Goal: Information Seeking & Learning: Learn about a topic

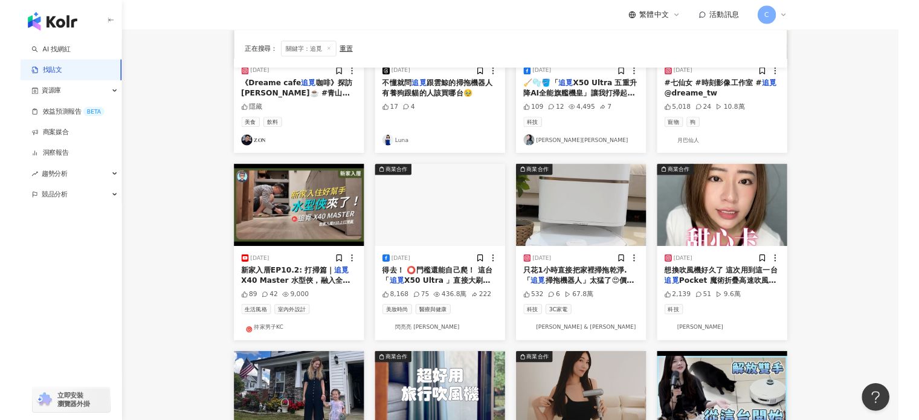
scroll to position [242, 0]
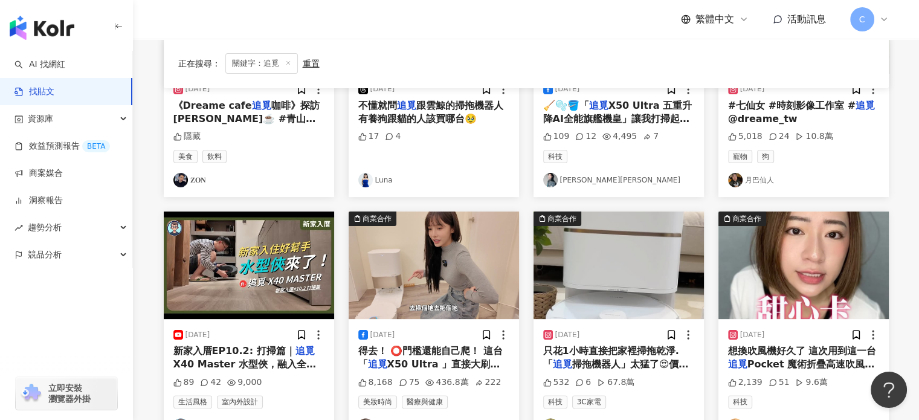
click at [453, 363] on span "X50 Ultra 」直接大刷新我對" at bounding box center [429, 370] width 142 height 25
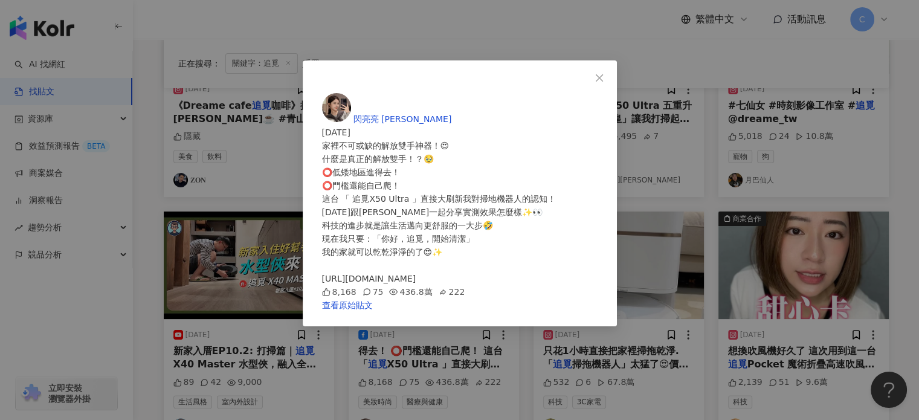
click at [598, 256] on div "閃亮亮 Iris [DATE] 家裡不可或缺的解放雙手神器！😍 什麼是真正的解放雙手！？🥹 ⭕️低矮地區進得去！ ⭕️門檻還能自己爬！ 這台 「 追覓X50 …" at bounding box center [460, 202] width 276 height 219
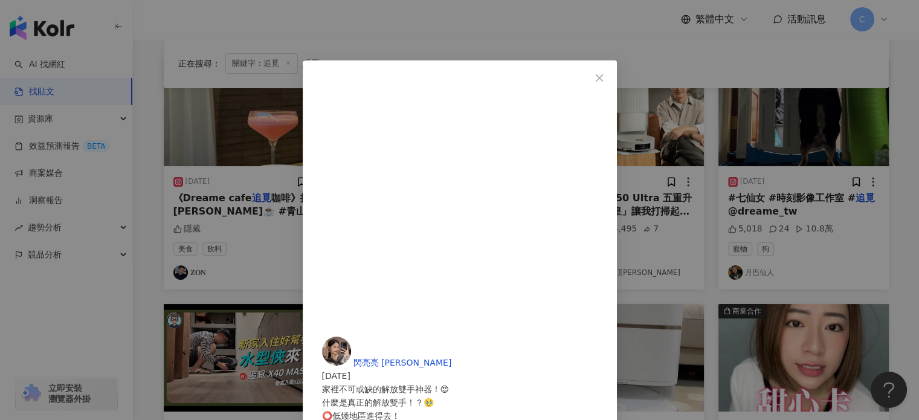
scroll to position [121, 0]
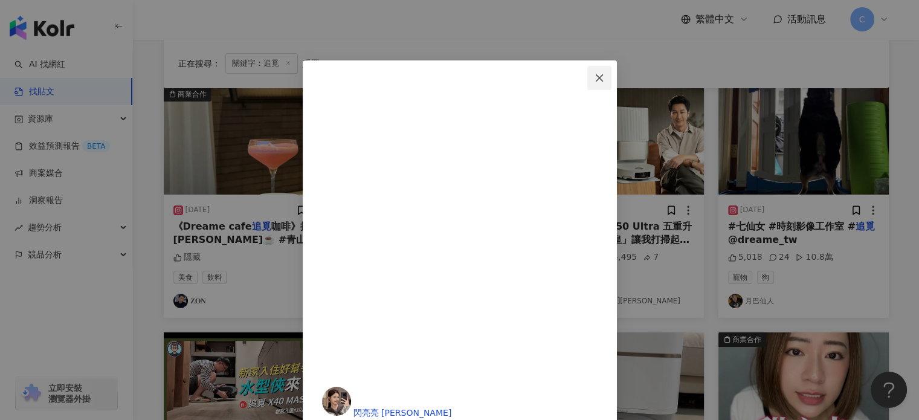
click at [604, 74] on icon "close" at bounding box center [600, 78] width 10 height 10
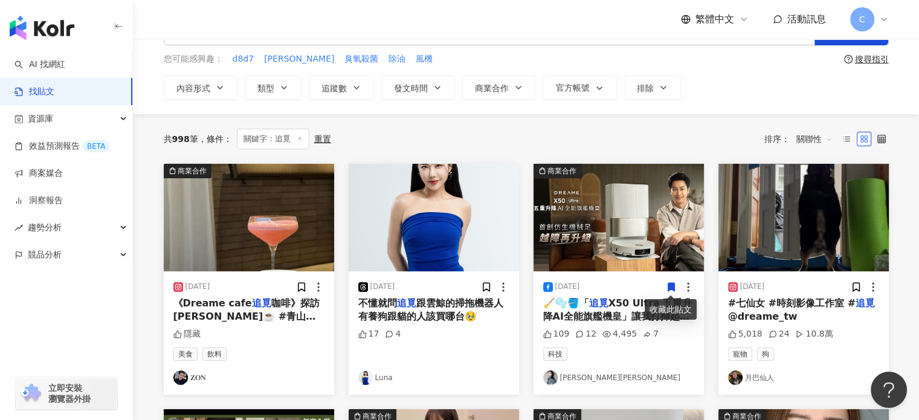
scroll to position [0, 0]
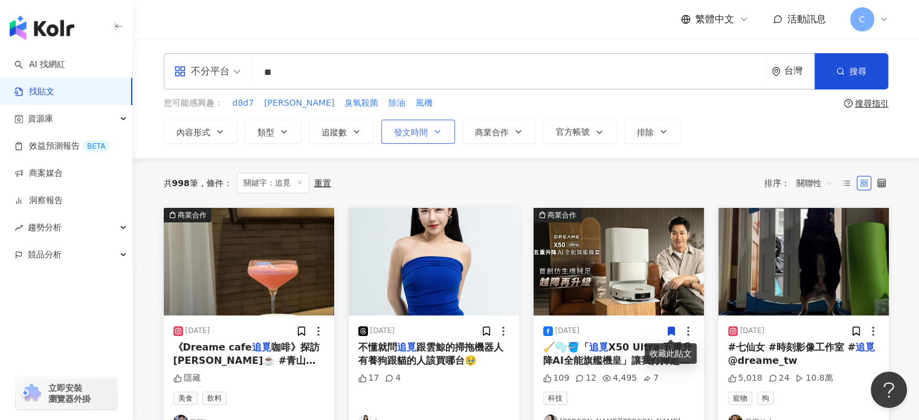
click at [426, 132] on span "發文時間" at bounding box center [411, 133] width 34 height 10
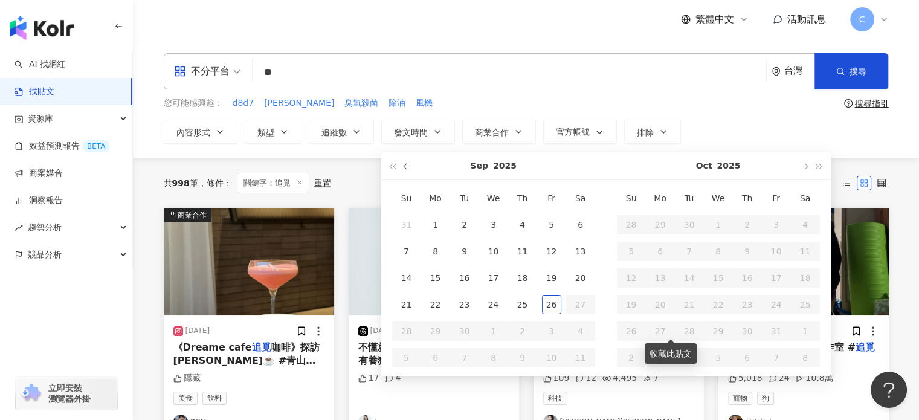
click at [406, 165] on span "button" at bounding box center [406, 167] width 6 height 6
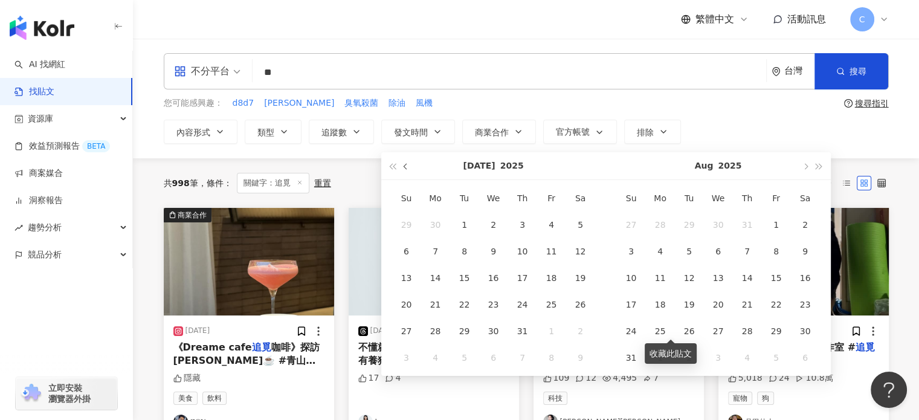
click at [406, 165] on span "button" at bounding box center [406, 167] width 6 height 6
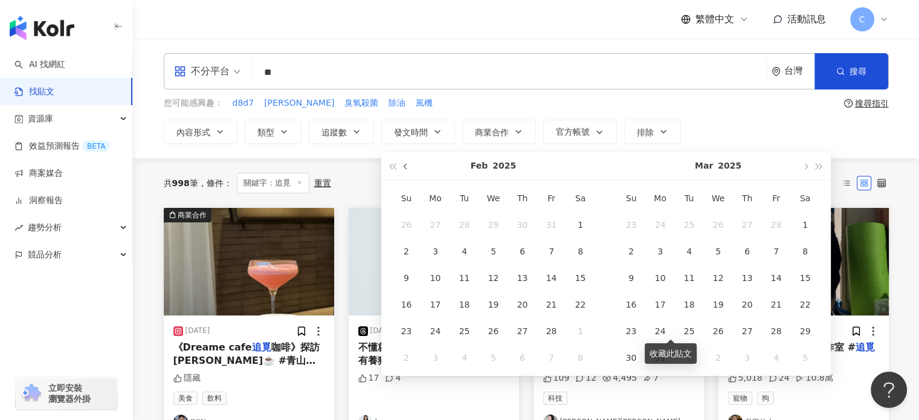
click at [406, 165] on span "button" at bounding box center [406, 167] width 6 height 6
type input "**********"
click at [488, 224] on div "1" at bounding box center [493, 224] width 19 height 19
type input "**********"
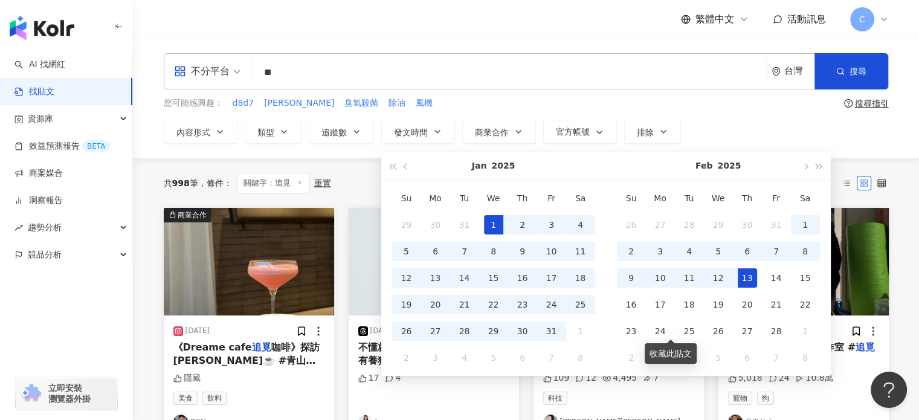
type input "**********"
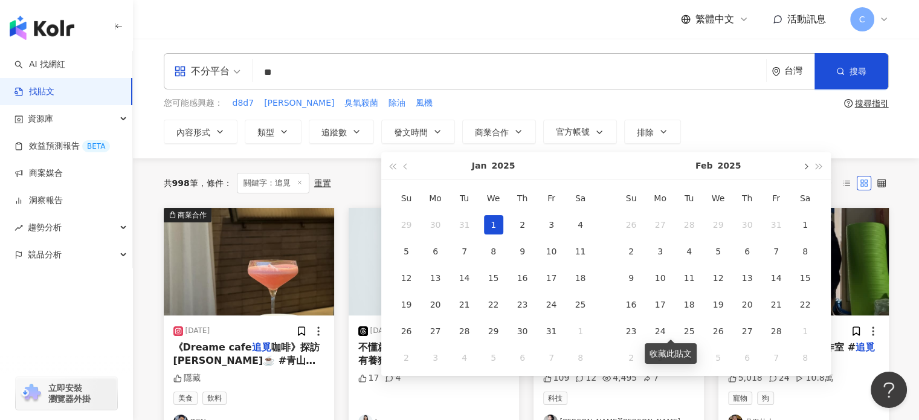
click at [775, 167] on button "button" at bounding box center [805, 165] width 13 height 27
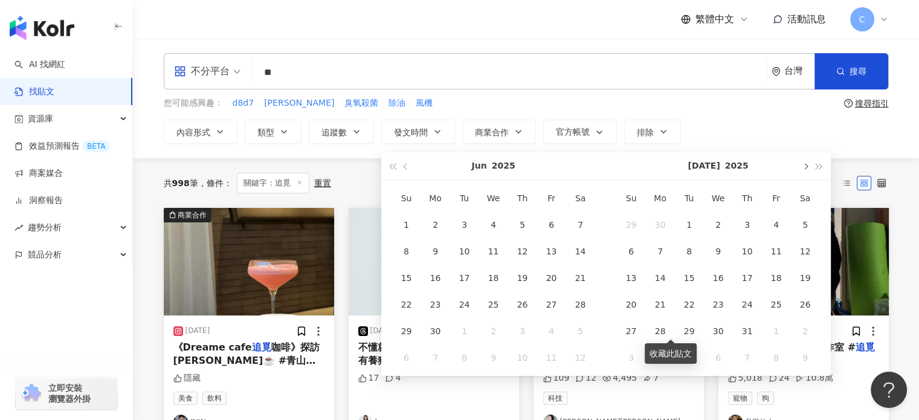
click at [775, 167] on button "button" at bounding box center [805, 165] width 13 height 27
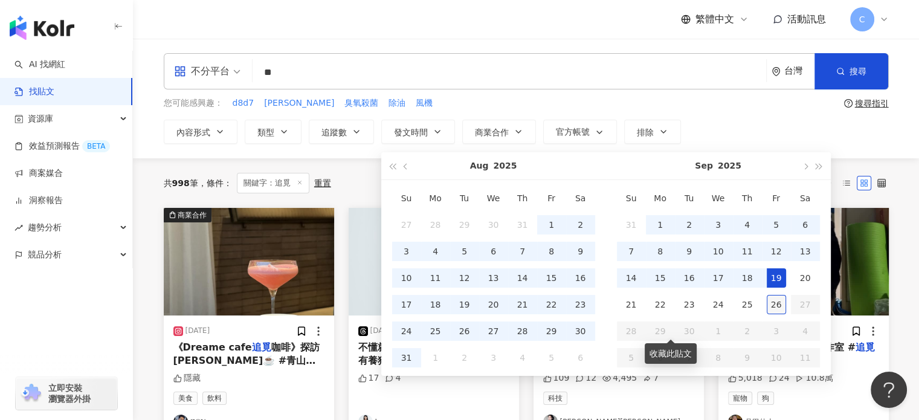
type input "**********"
click at [775, 308] on div "26" at bounding box center [776, 304] width 19 height 19
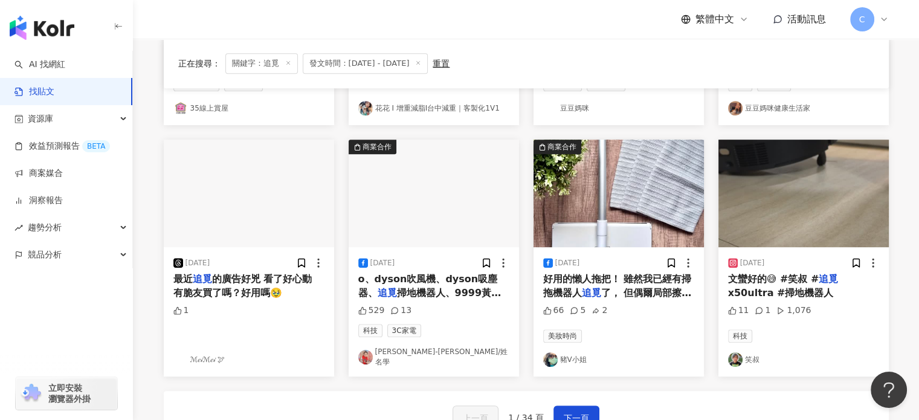
scroll to position [484, 0]
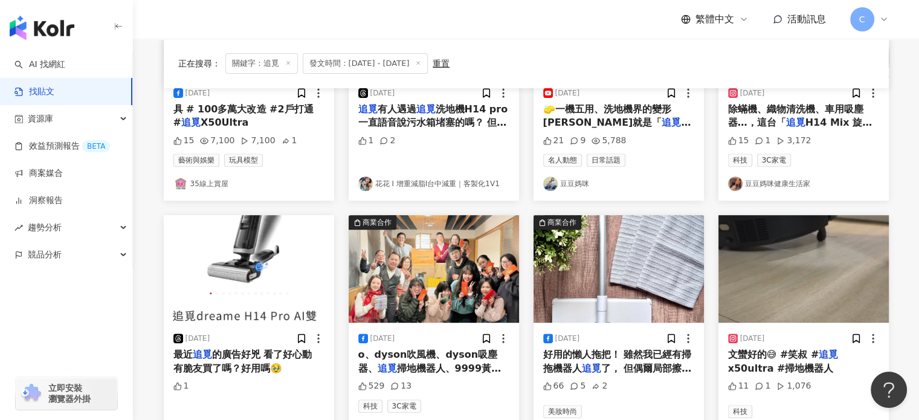
click at [210, 360] on mark "追覓" at bounding box center [202, 354] width 19 height 11
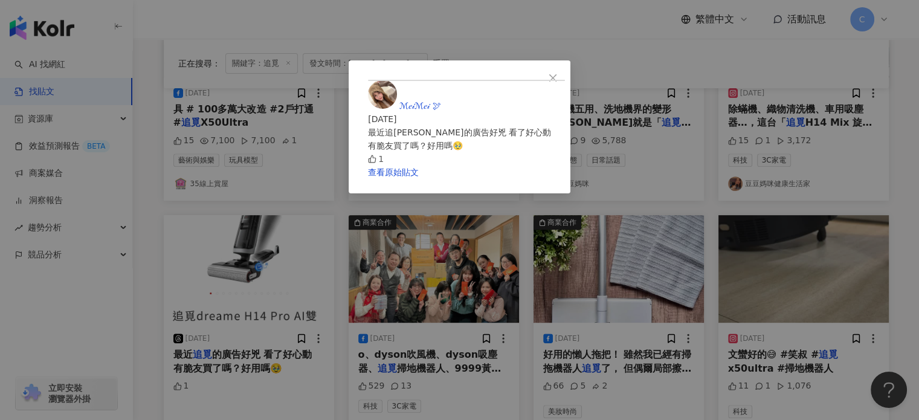
scroll to position [58, 0]
click at [558, 73] on icon "close" at bounding box center [553, 78] width 10 height 10
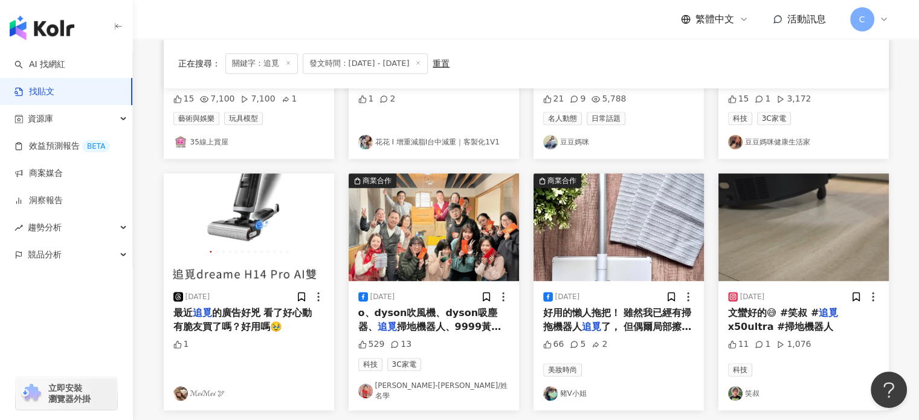
scroll to position [604, 0]
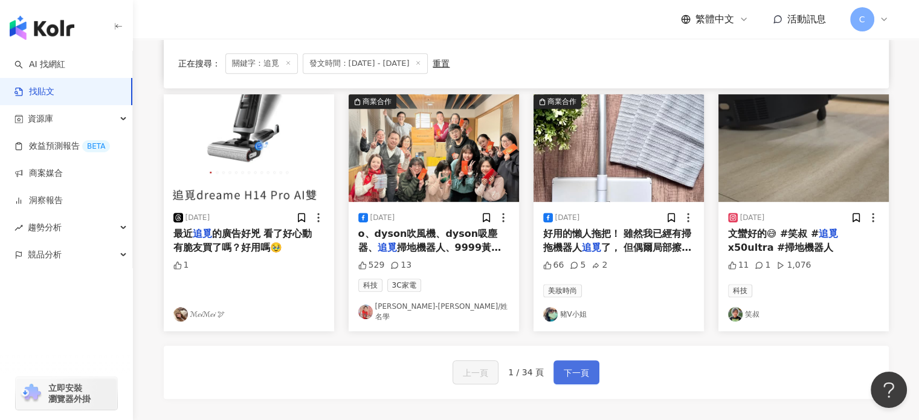
click at [575, 366] on span "下一頁" at bounding box center [576, 373] width 25 height 15
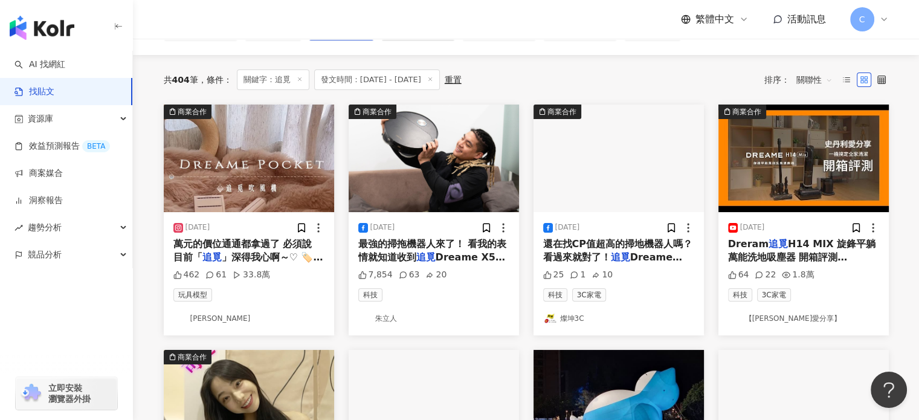
scroll to position [0, 0]
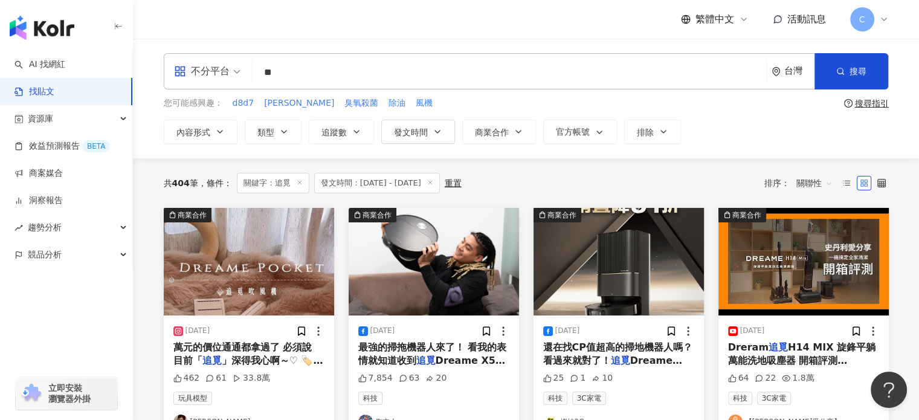
click at [319, 74] on input "**" at bounding box center [510, 72] width 504 height 26
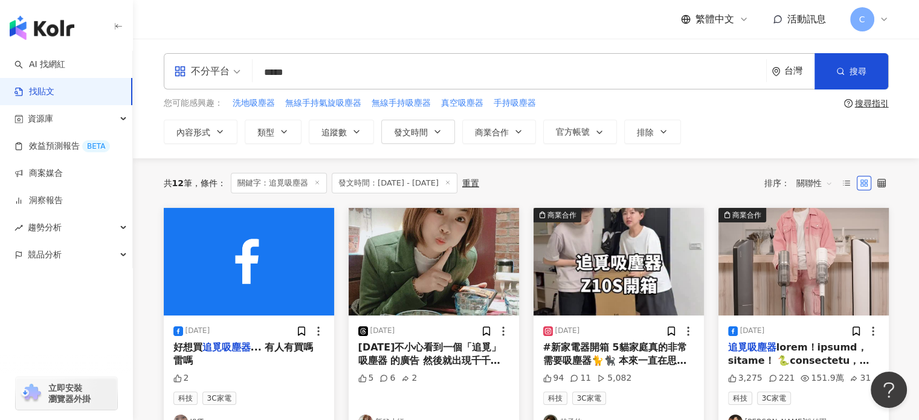
click at [636, 362] on span "#新家電器開箱 5貓家庭真的非常需要吸塵器🐈🐈‍⬛ 本來一直在思考要不要買洗地機 後面考慮到重量（吸久手真的會斷） 所以選了這台Z10S 重量1.67kg 大…" at bounding box center [617, 409] width 149 height 134
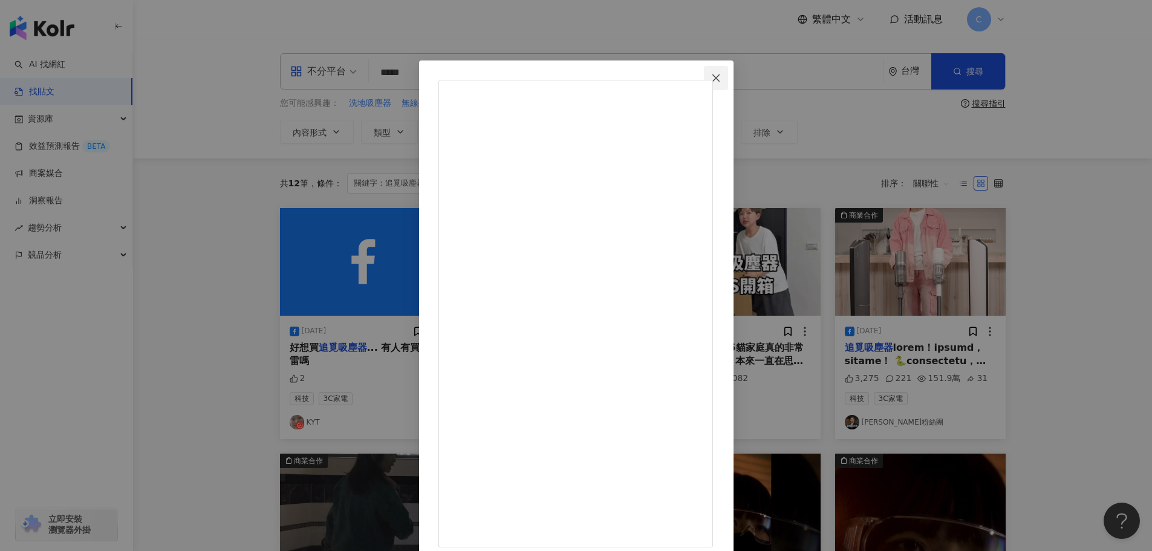
click at [721, 82] on icon "close" at bounding box center [716, 78] width 10 height 10
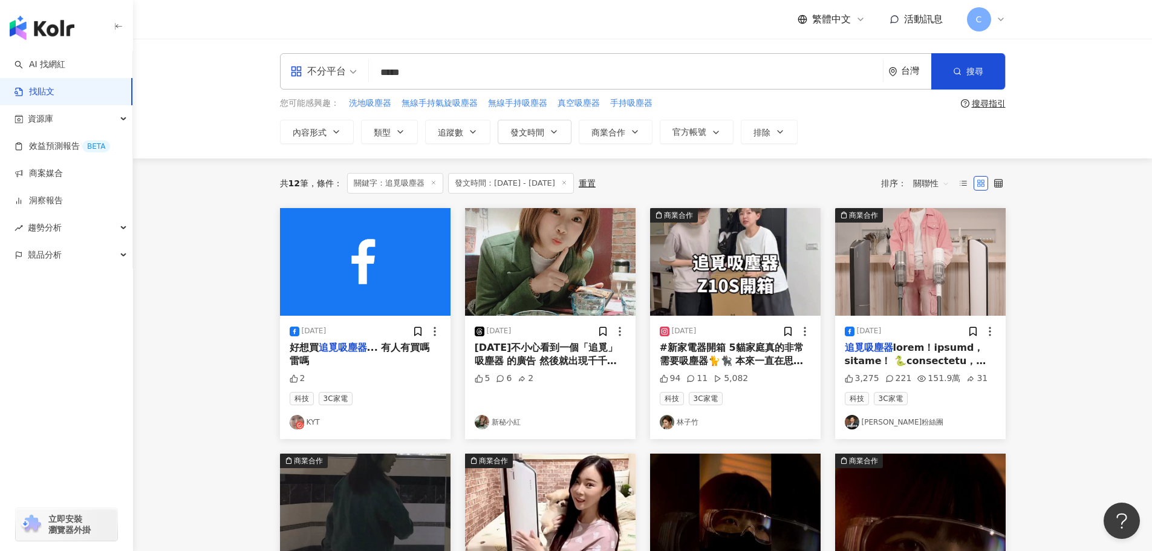
scroll to position [121, 0]
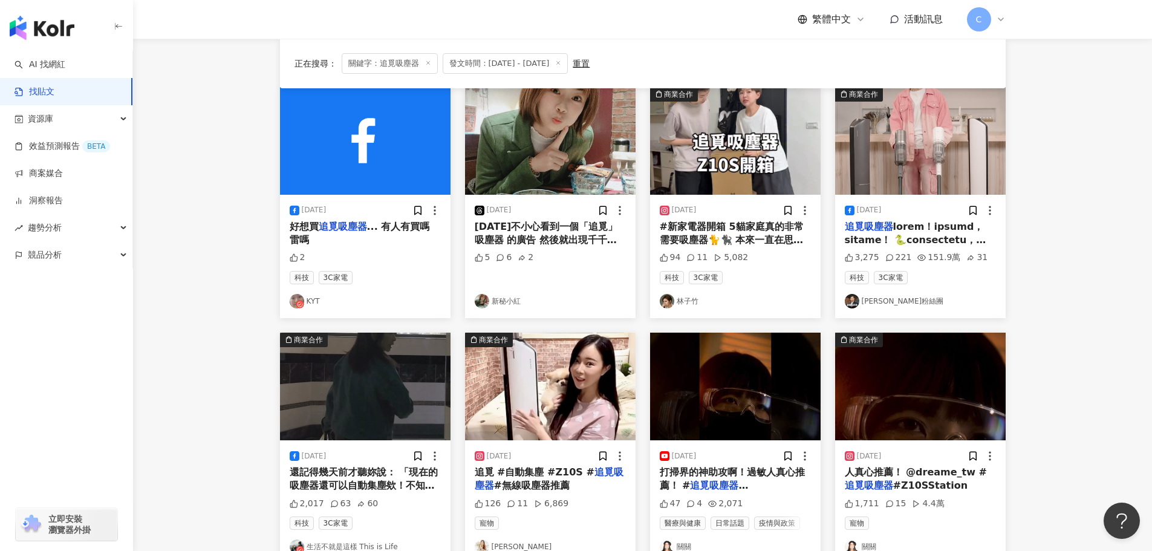
click at [775, 242] on span at bounding box center [917, 362] width 146 height 282
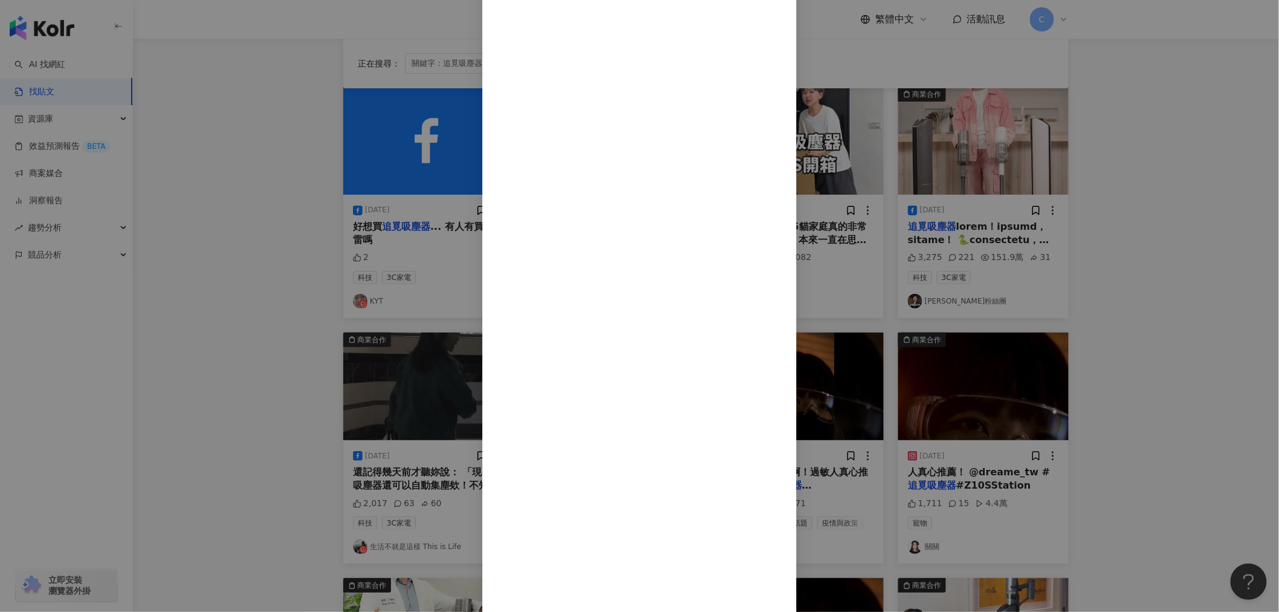
scroll to position [61, 0]
drag, startPoint x: 884, startPoint y: 16, endPoint x: 942, endPoint y: 85, distance: 89.7
click at [775, 18] on icon "close" at bounding box center [779, 17] width 10 height 10
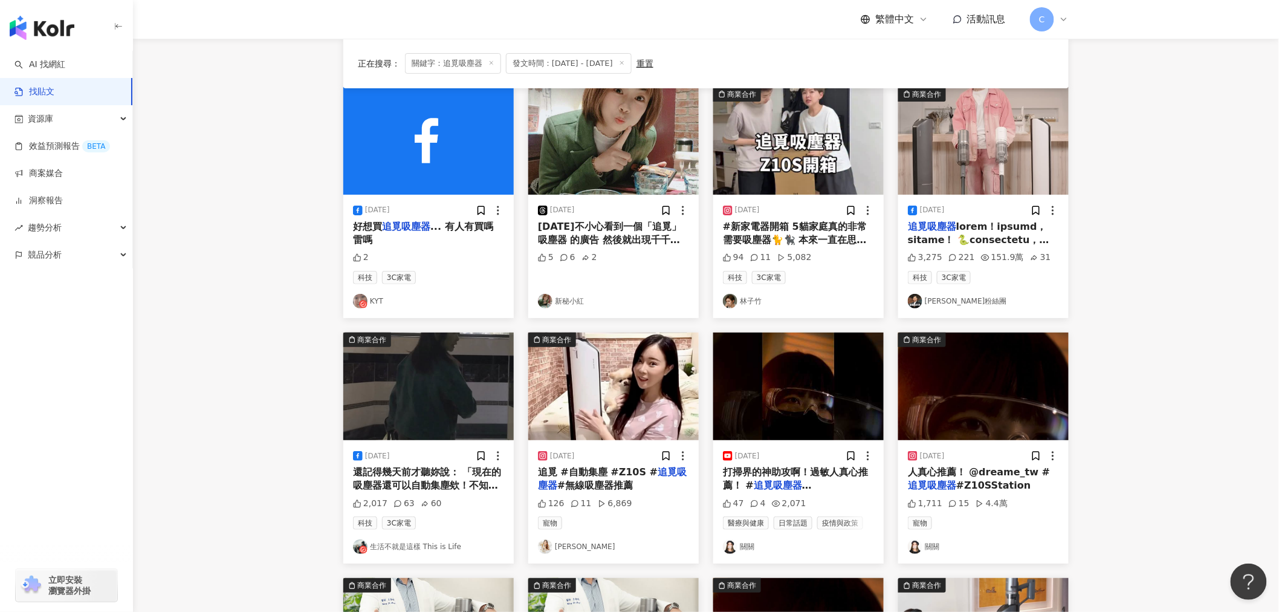
click at [775, 243] on span at bounding box center [981, 362] width 146 height 282
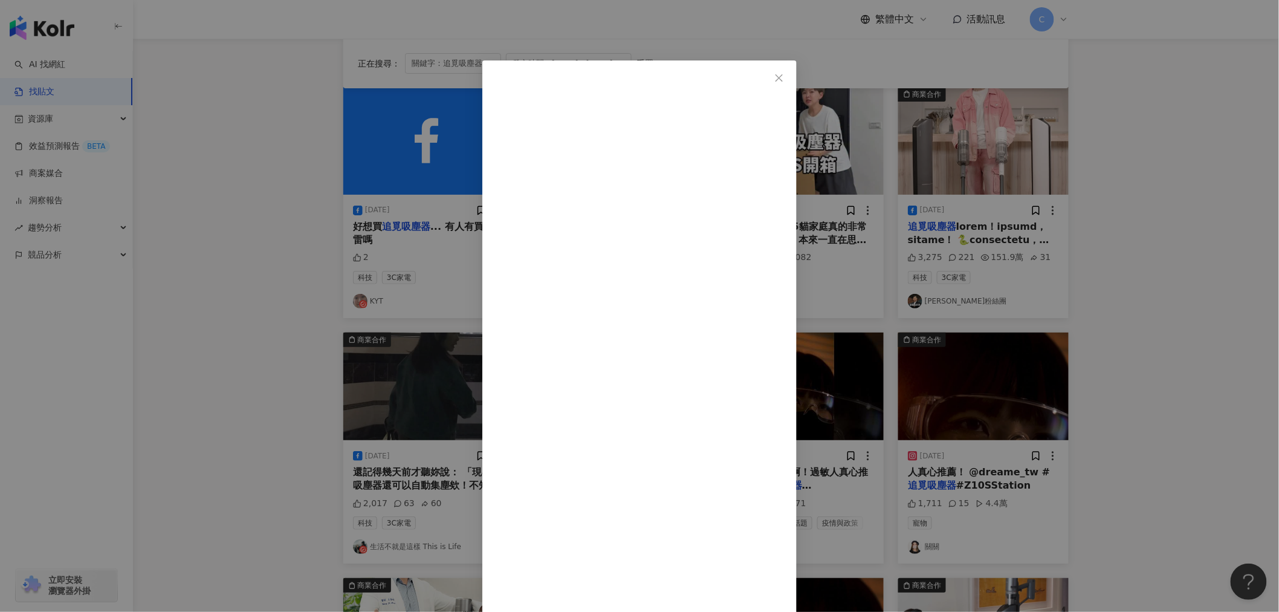
scroll to position [56, 0]
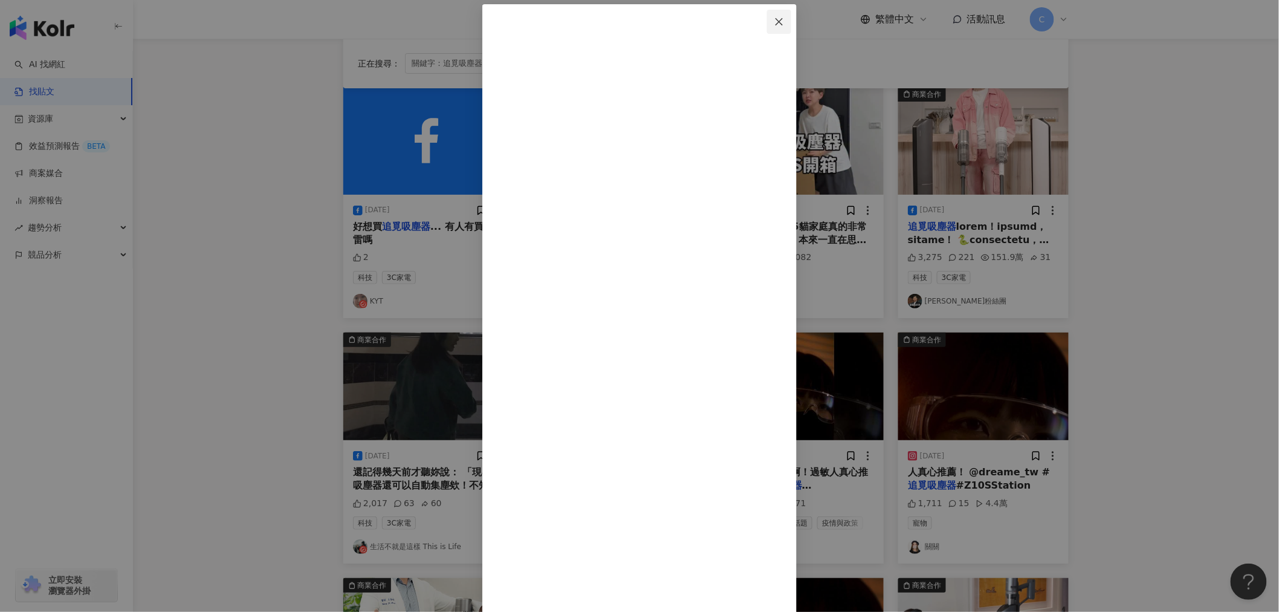
click at [775, 21] on icon "close" at bounding box center [779, 22] width 10 height 10
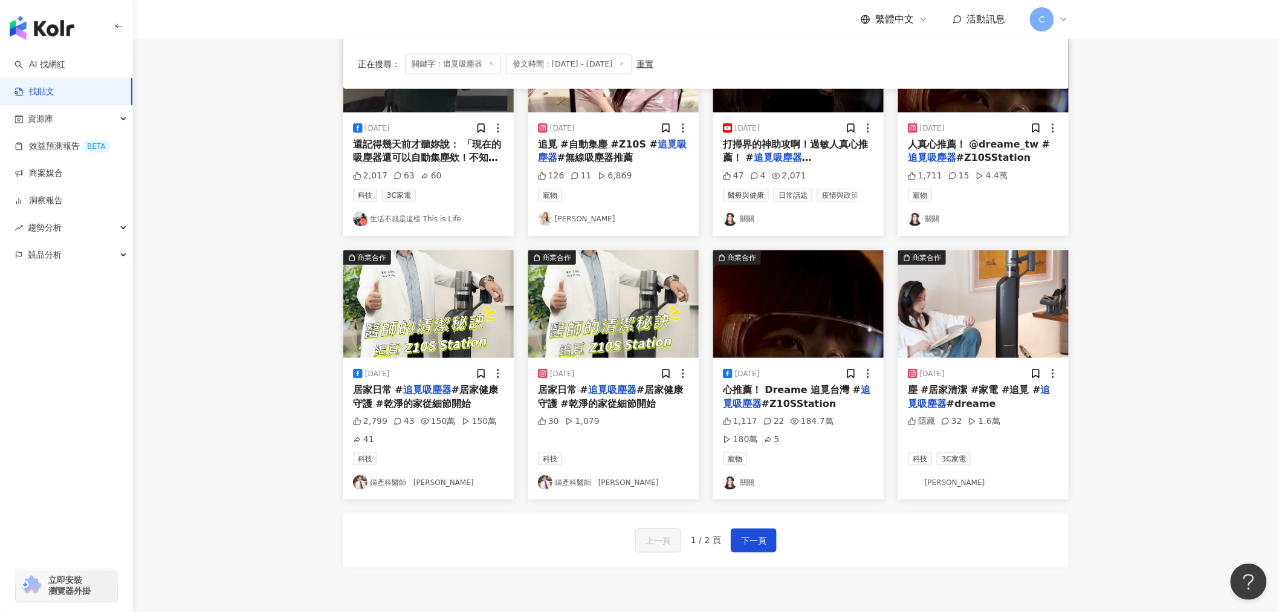
scroll to position [456, 0]
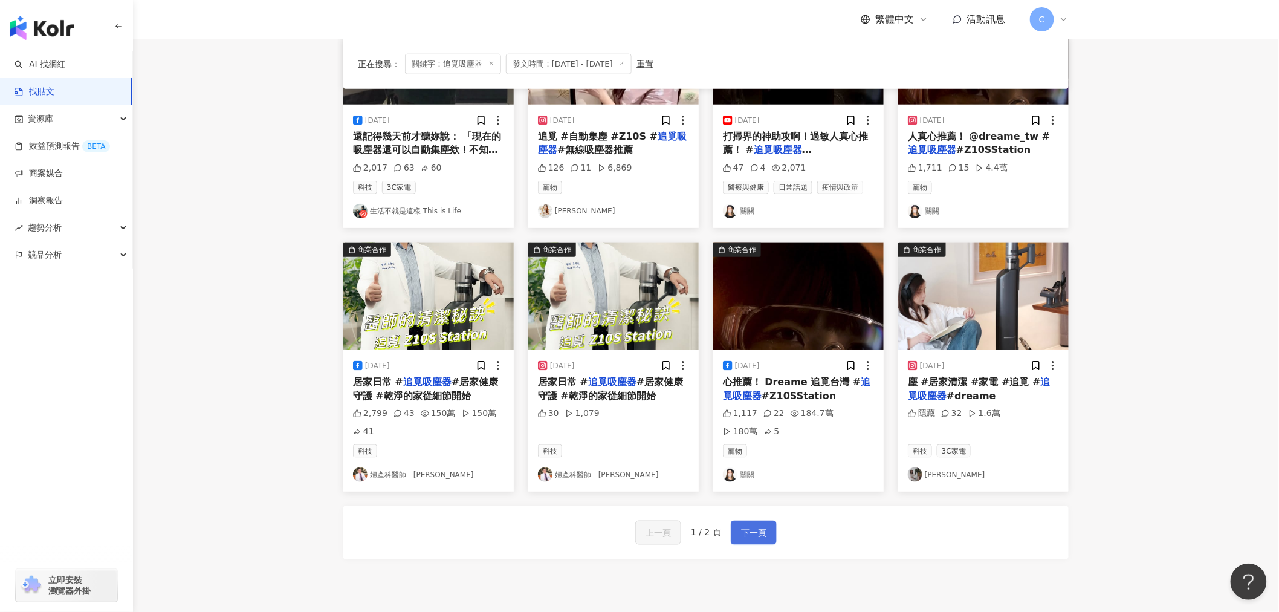
click at [746, 418] on span "下一頁" at bounding box center [753, 533] width 25 height 15
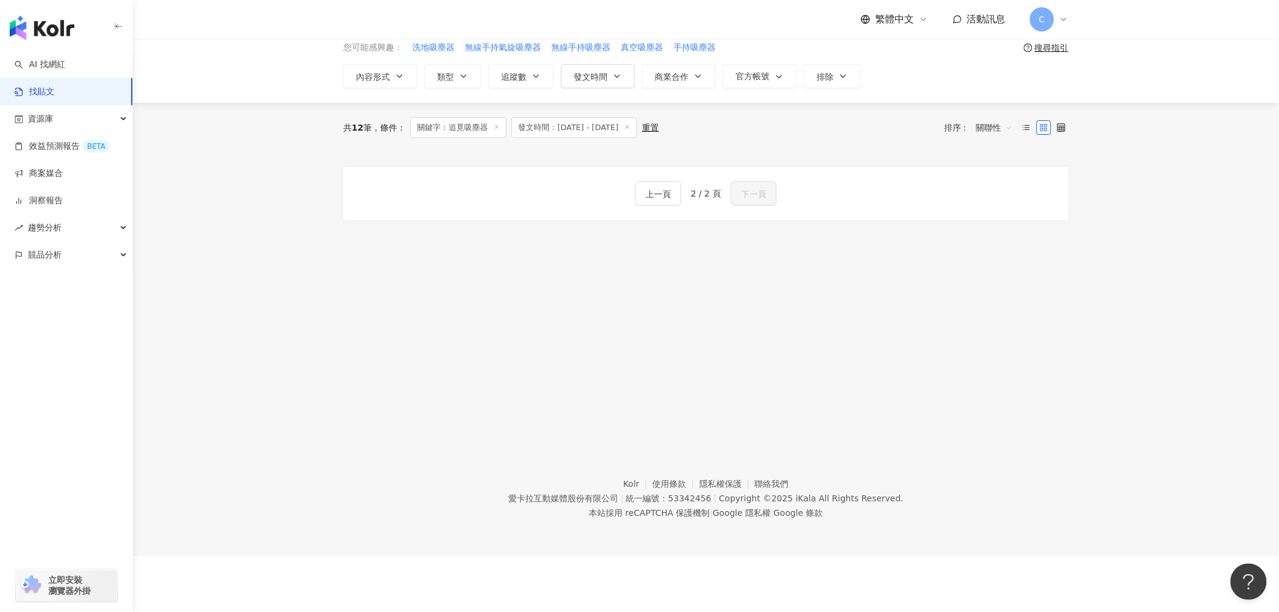
scroll to position [0, 0]
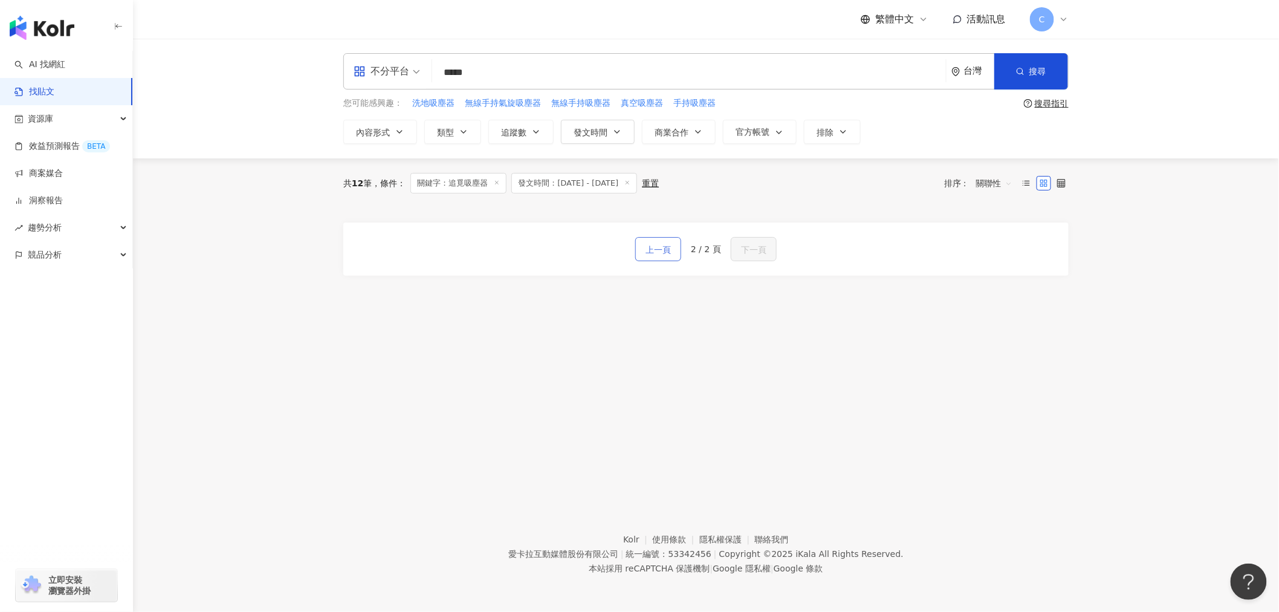
click at [660, 249] on span "上一頁" at bounding box center [658, 249] width 25 height 15
click at [510, 69] on input "*****" at bounding box center [689, 72] width 504 height 26
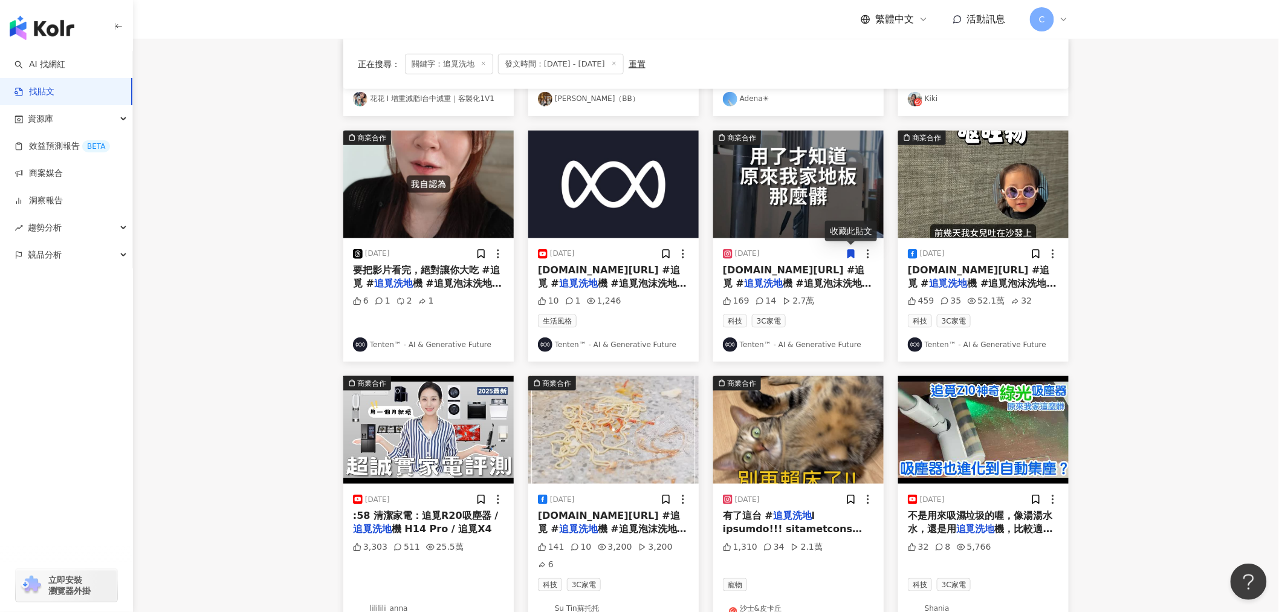
scroll to position [403, 0]
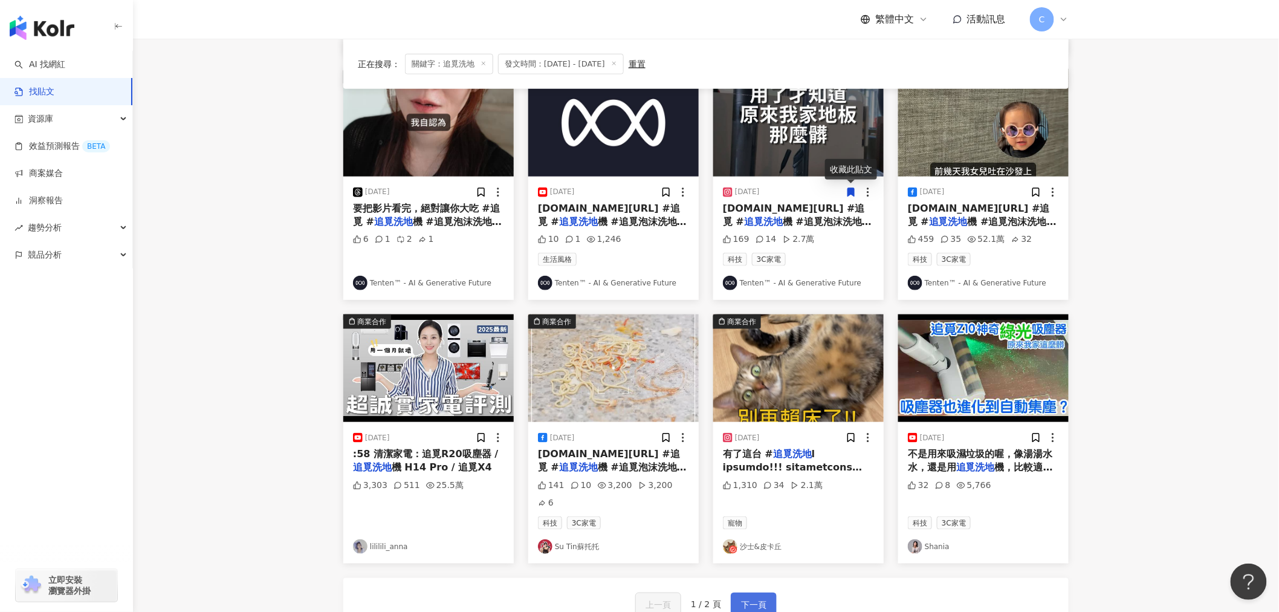
click at [759, 418] on span "下一頁" at bounding box center [753, 605] width 25 height 15
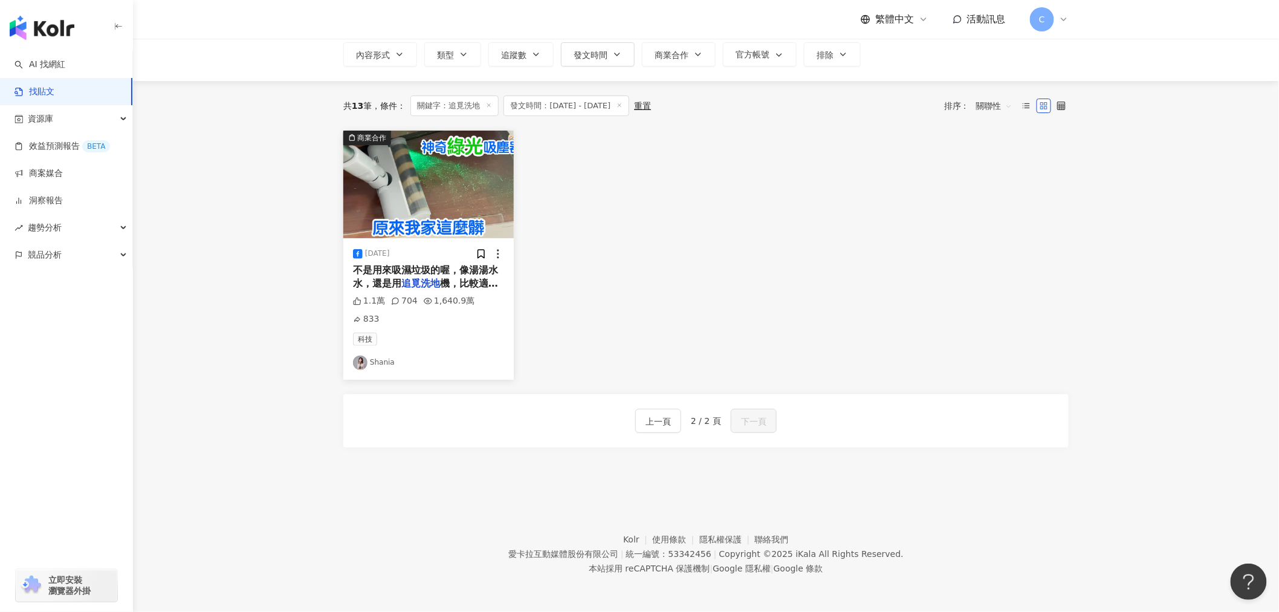
scroll to position [0, 0]
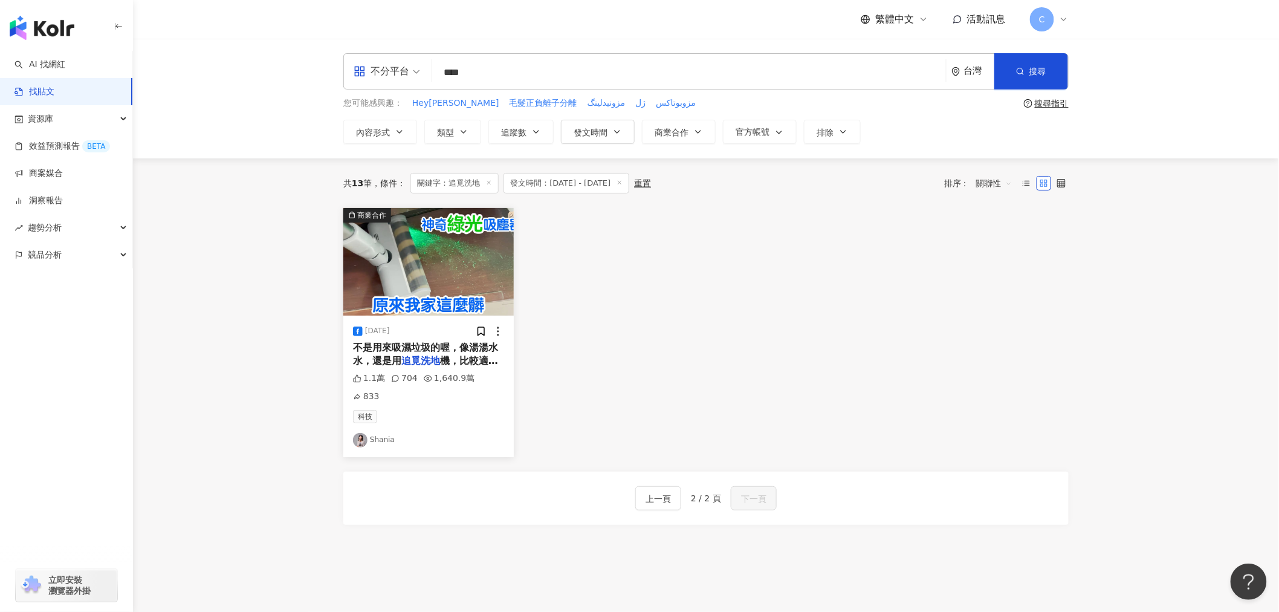
click at [431, 355] on mark "追覓洗地" at bounding box center [420, 360] width 39 height 11
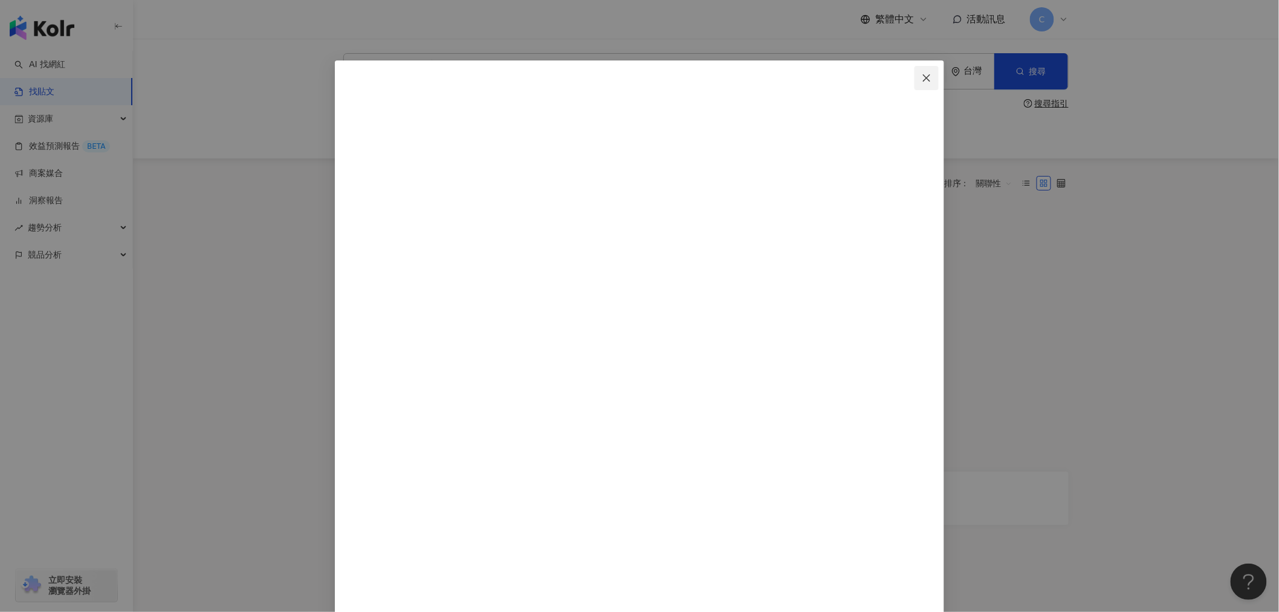
click at [775, 74] on icon "close" at bounding box center [927, 78] width 10 height 10
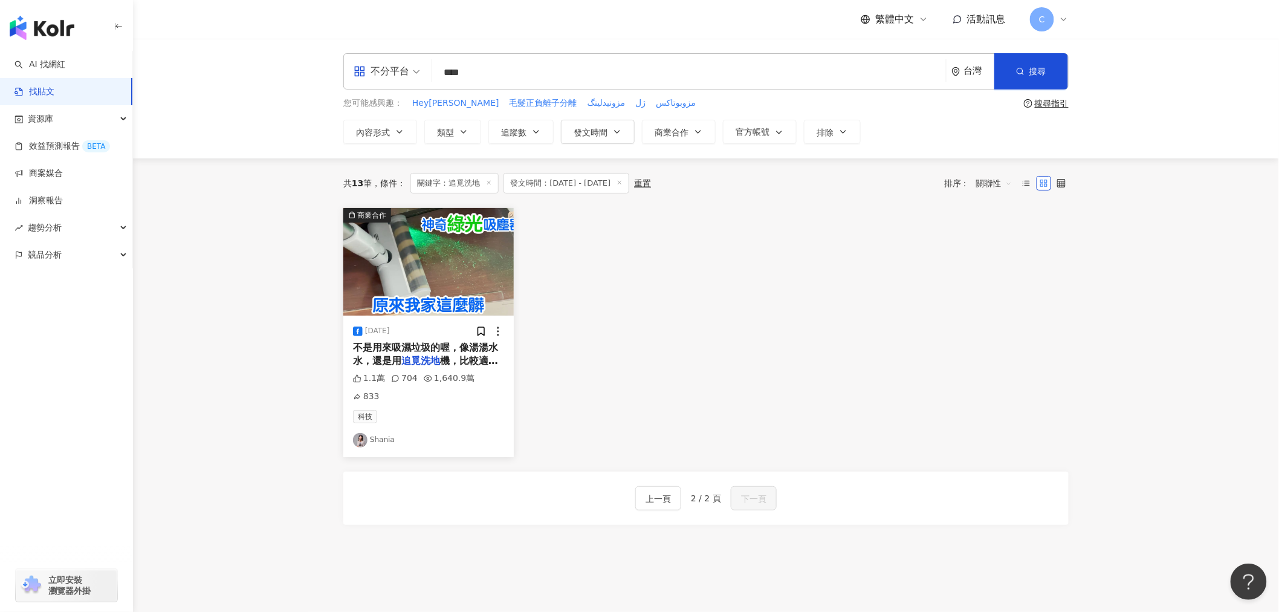
click at [449, 336] on div "2025/4/2" at bounding box center [428, 331] width 151 height 12
click at [464, 267] on img "button" at bounding box center [428, 262] width 170 height 108
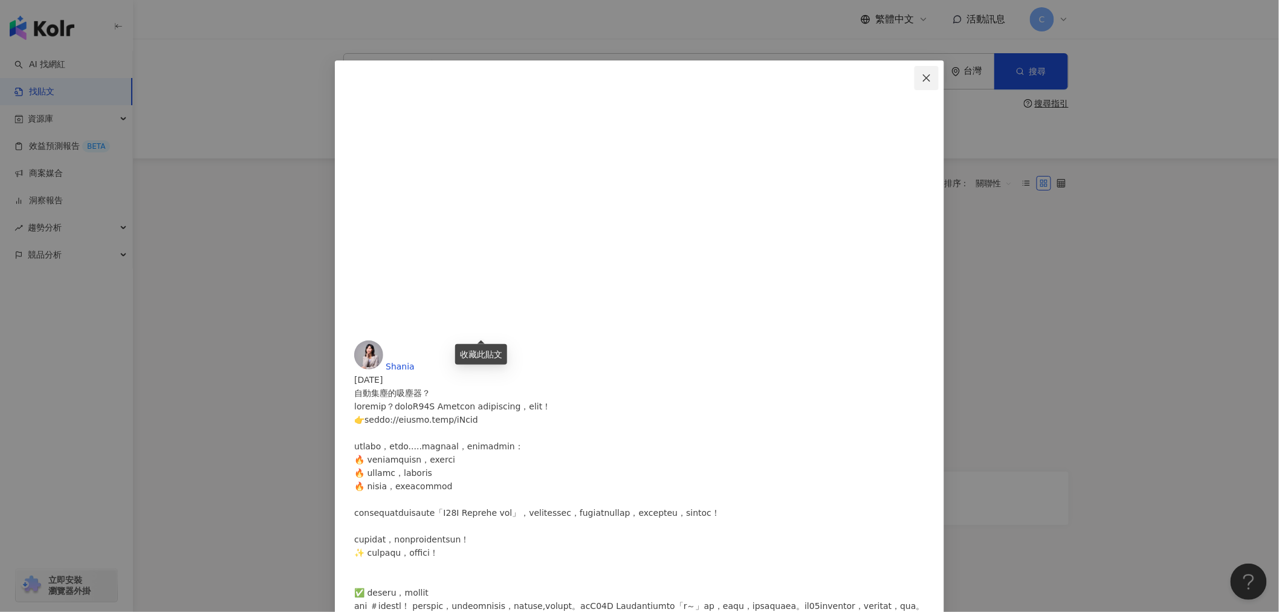
click at [775, 79] on icon "close" at bounding box center [926, 77] width 7 height 7
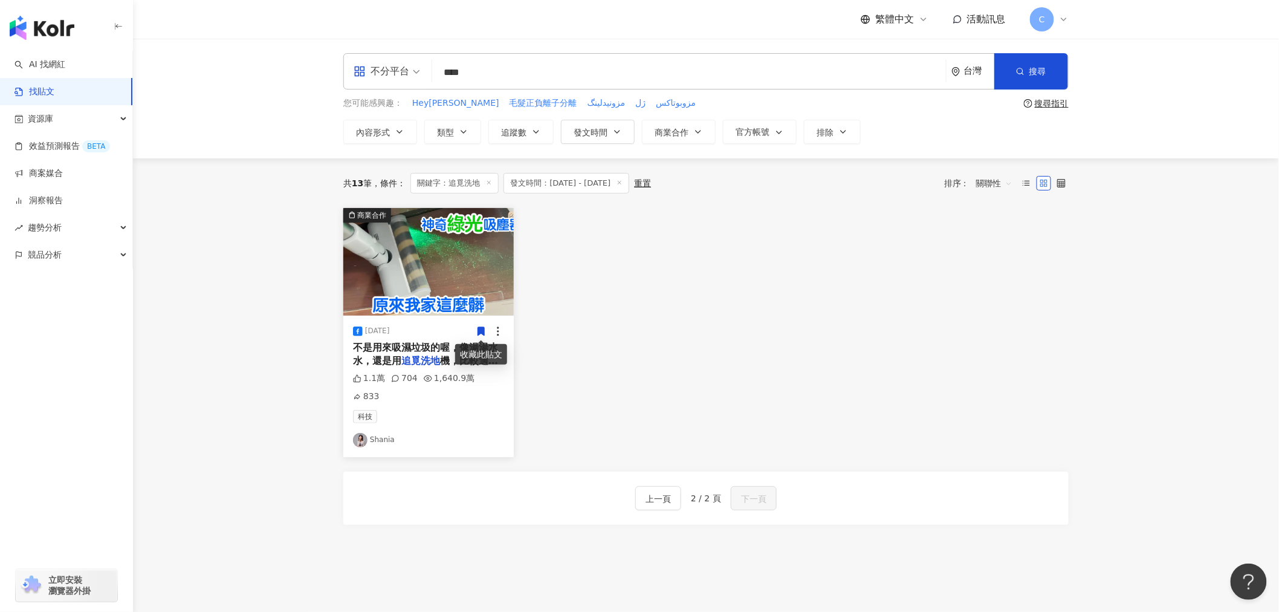
click at [478, 329] on icon at bounding box center [481, 331] width 11 height 11
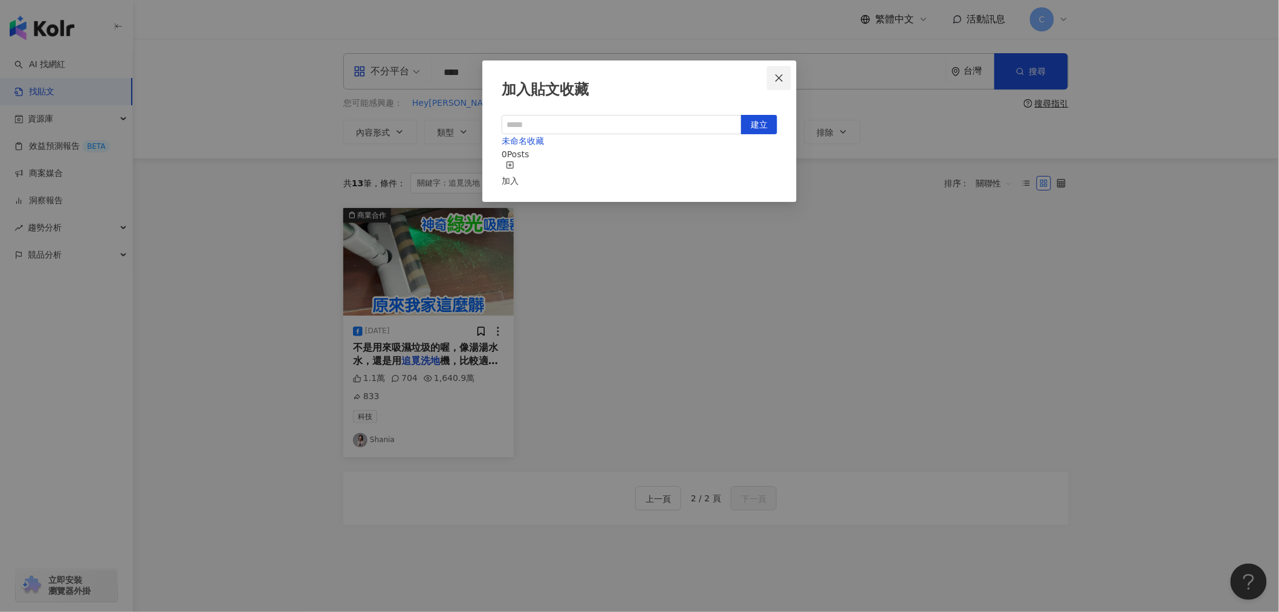
click at [775, 74] on icon "close" at bounding box center [779, 78] width 10 height 10
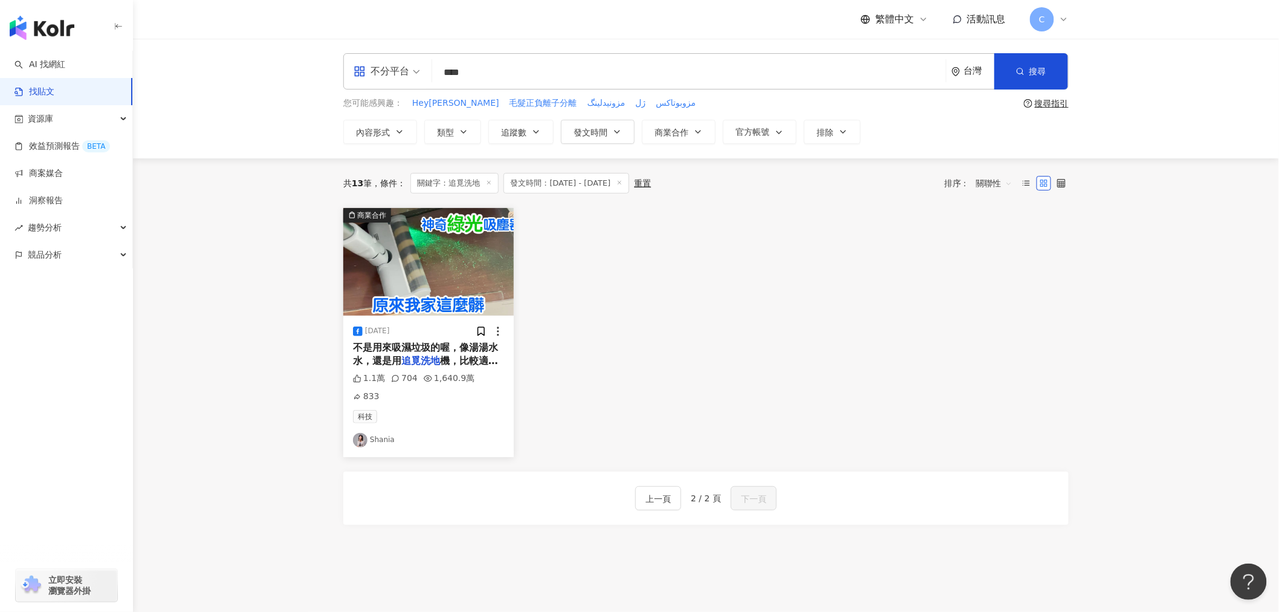
click at [400, 376] on div "704" at bounding box center [404, 378] width 27 height 12
click at [408, 355] on mark "追覓洗地" at bounding box center [420, 360] width 39 height 11
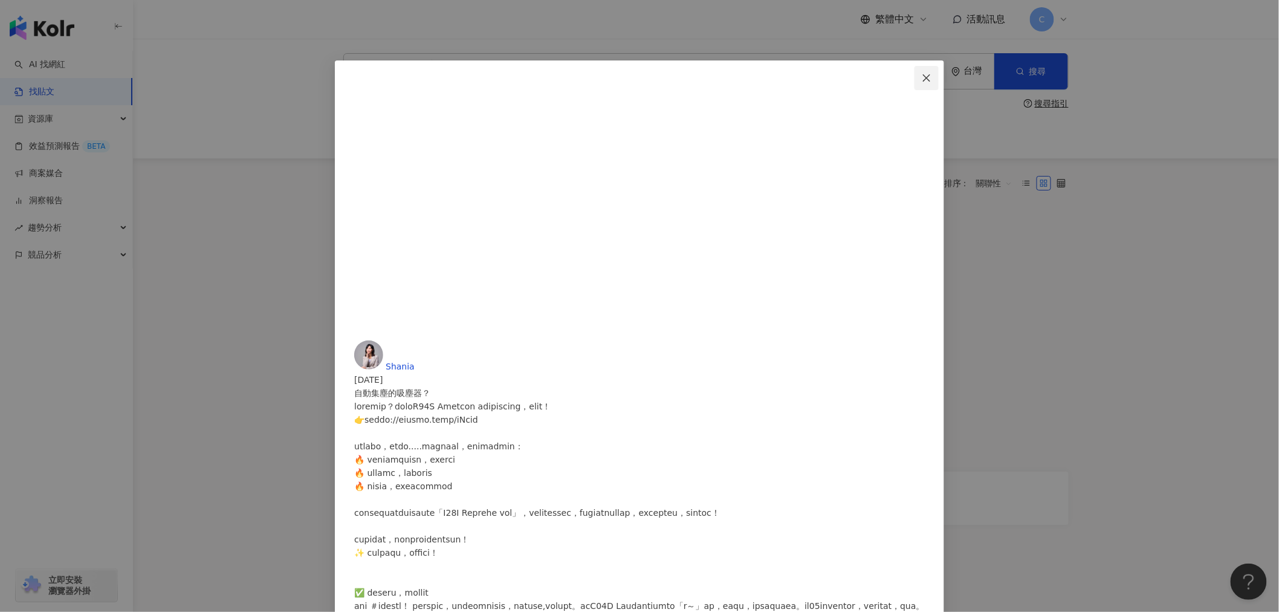
click at [775, 76] on icon "close" at bounding box center [927, 78] width 10 height 10
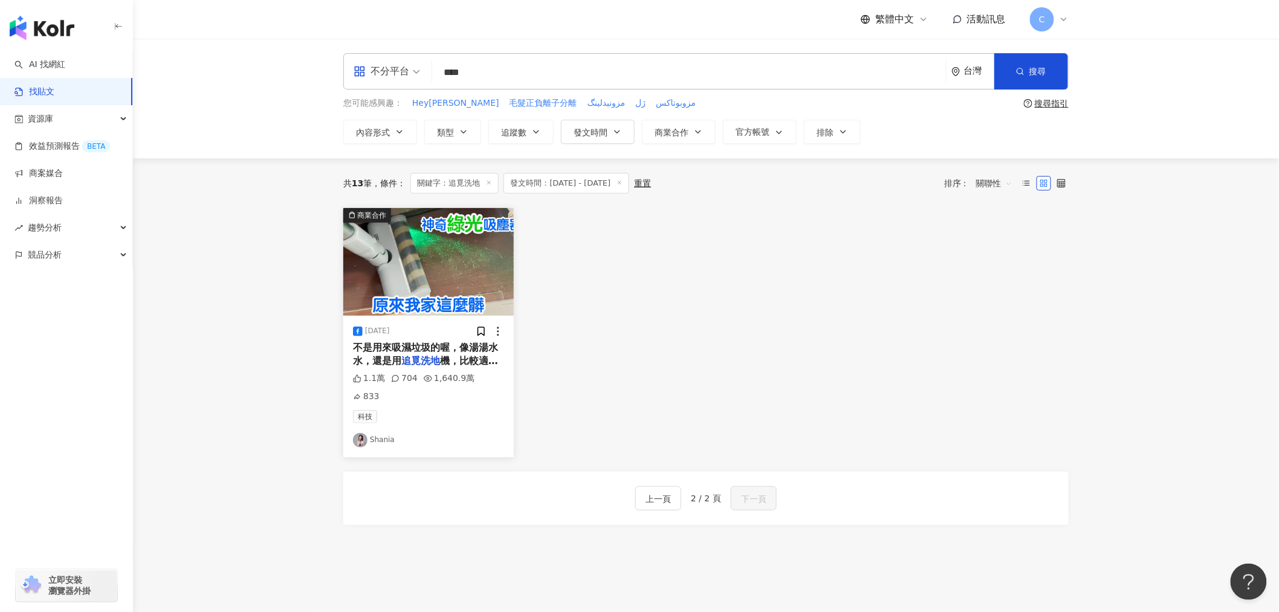
click at [438, 360] on mark "追覓洗地" at bounding box center [420, 360] width 39 height 11
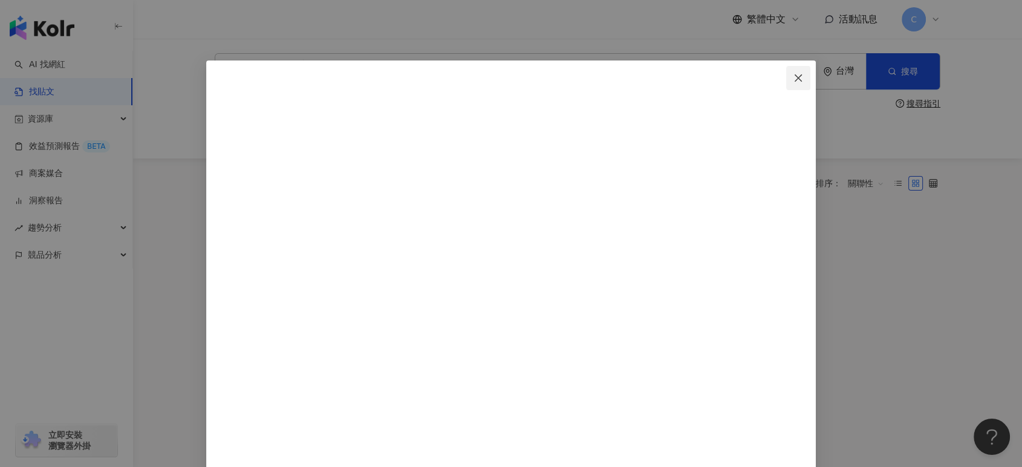
click at [775, 73] on icon "close" at bounding box center [798, 78] width 10 height 10
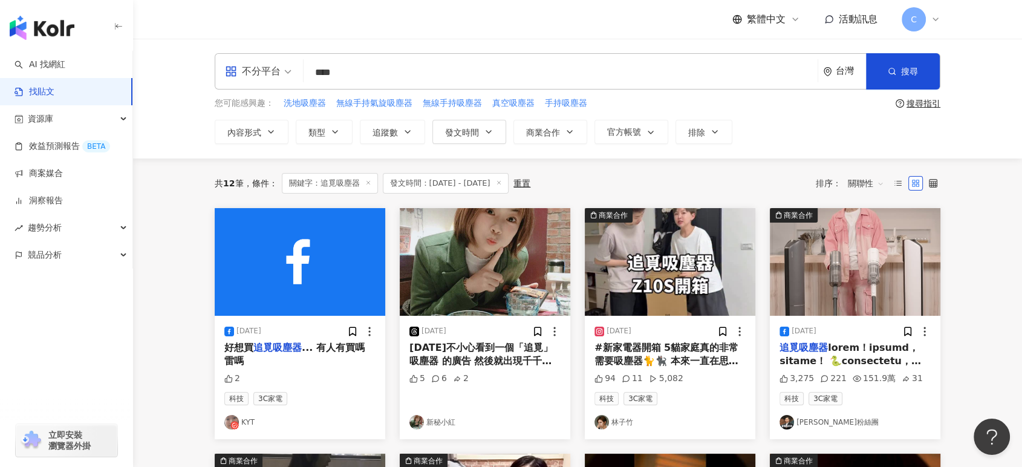
click at [372, 77] on input "****" at bounding box center [560, 72] width 504 height 26
click at [775, 72] on icon "button" at bounding box center [891, 71] width 8 height 8
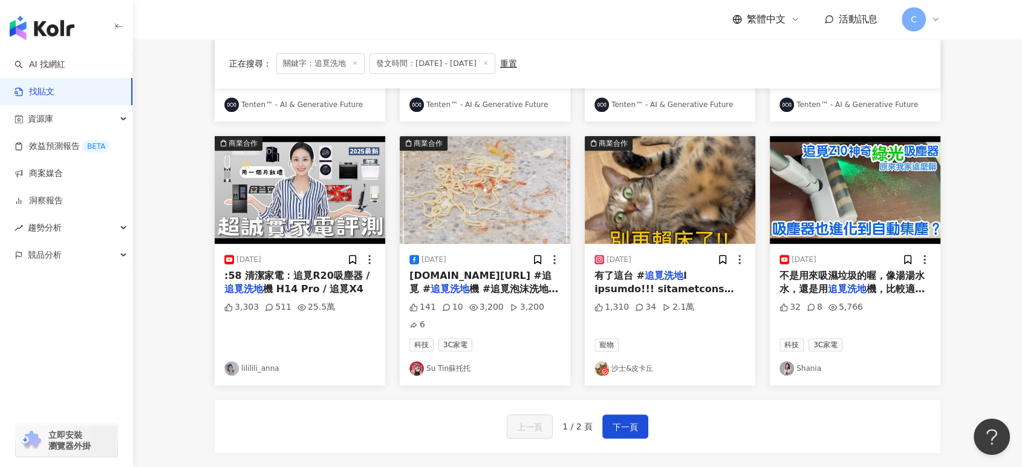
scroll to position [604, 0]
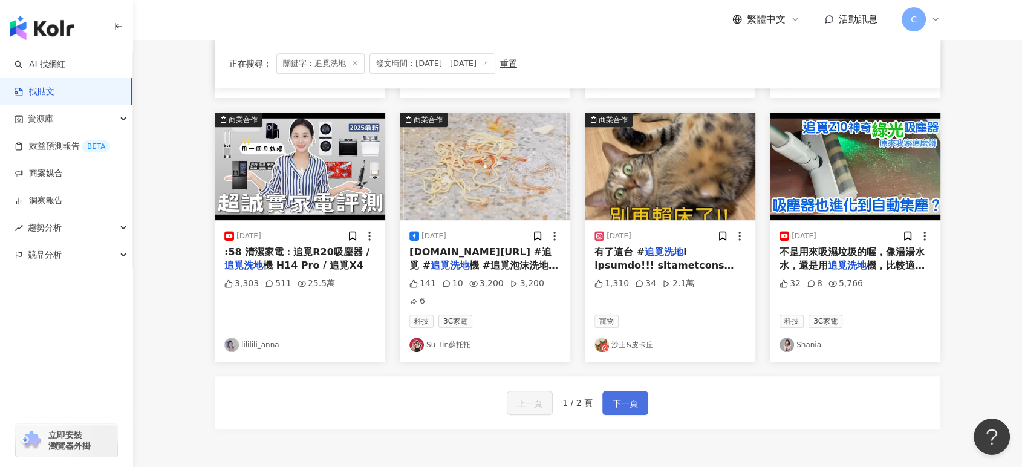
click at [624, 396] on span "下一頁" at bounding box center [624, 403] width 25 height 15
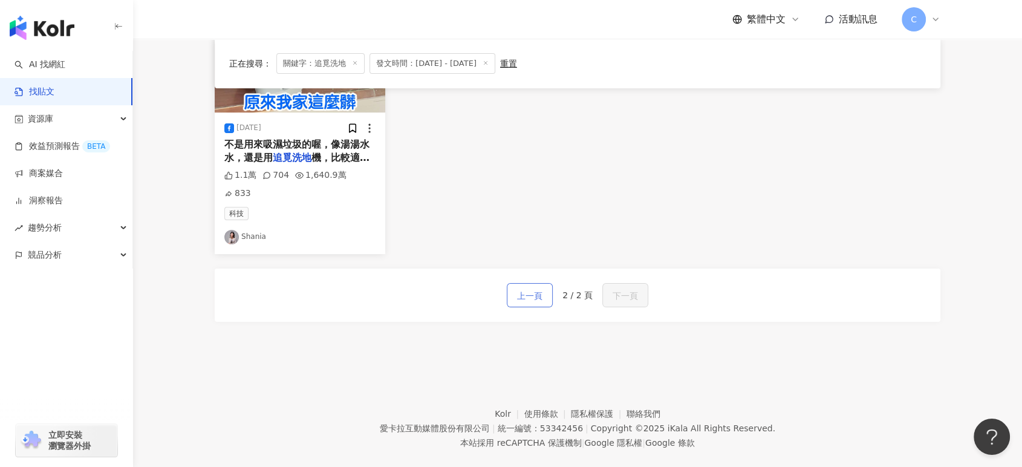
click at [539, 288] on span "上一頁" at bounding box center [529, 295] width 25 height 15
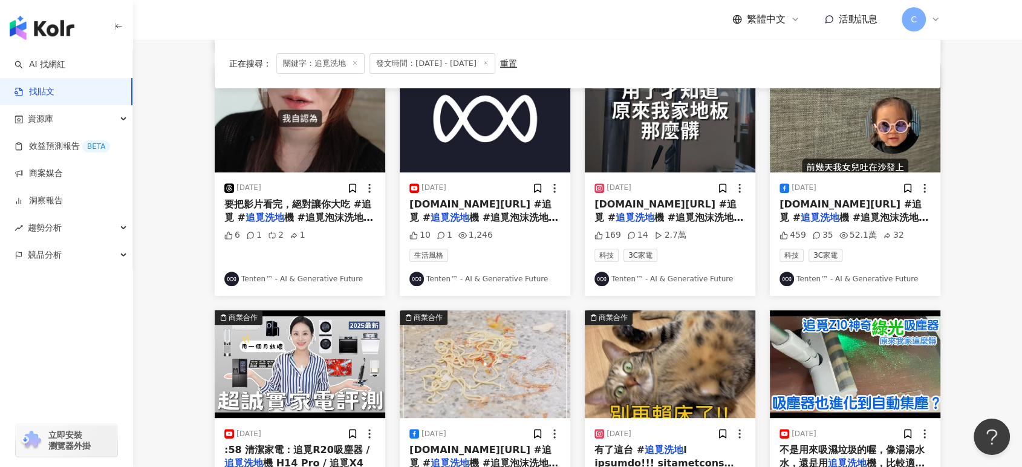
scroll to position [0, 0]
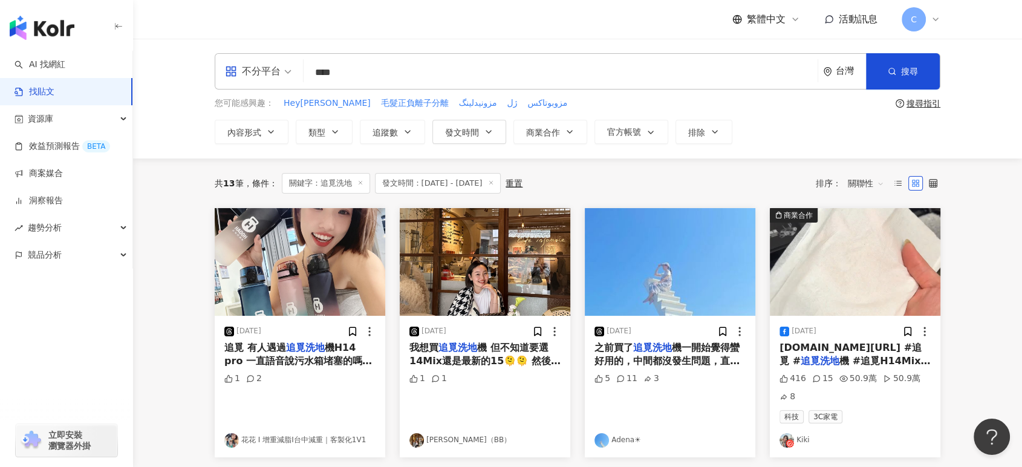
click at [377, 71] on input "****" at bounding box center [560, 72] width 504 height 26
type input "****"
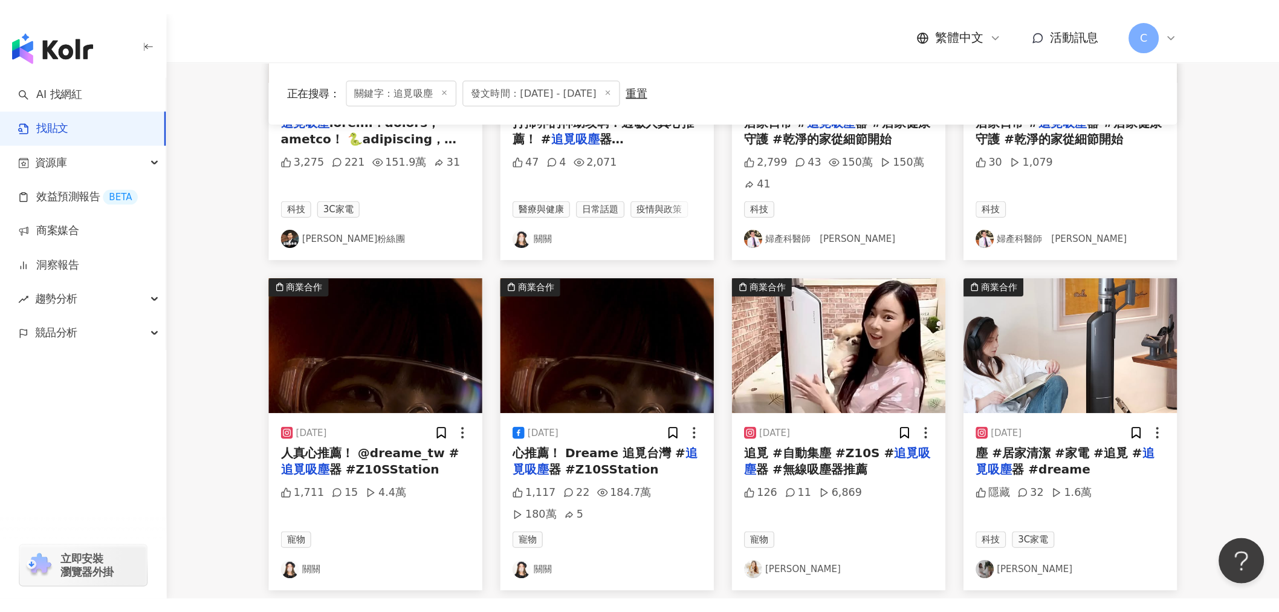
scroll to position [537, 0]
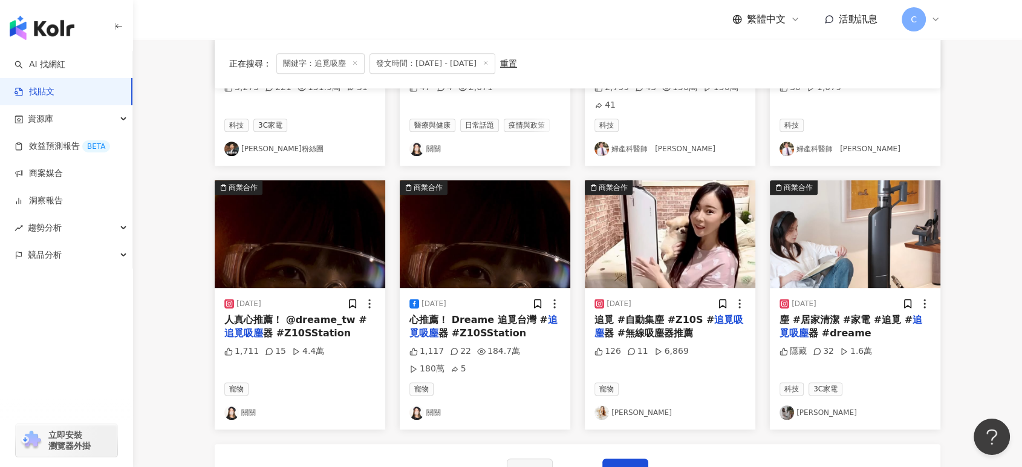
click at [775, 320] on span "塵 #居家清潔 #家電 #追覓 #" at bounding box center [845, 319] width 133 height 11
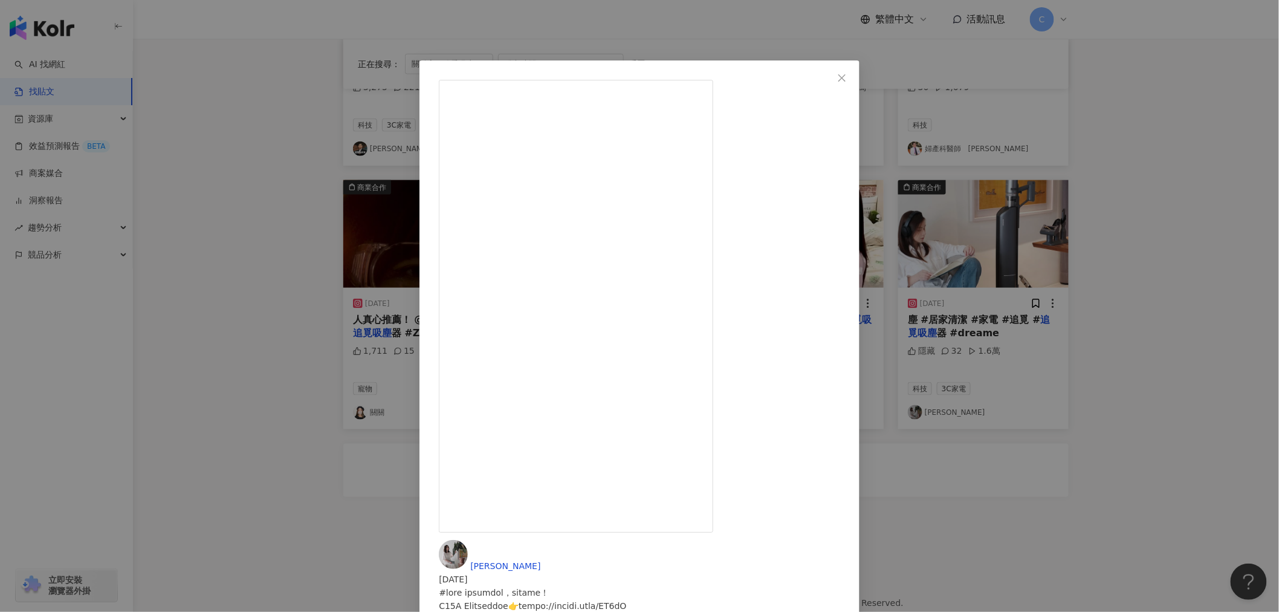
scroll to position [0, 0]
click at [775, 77] on icon "close" at bounding box center [842, 78] width 10 height 10
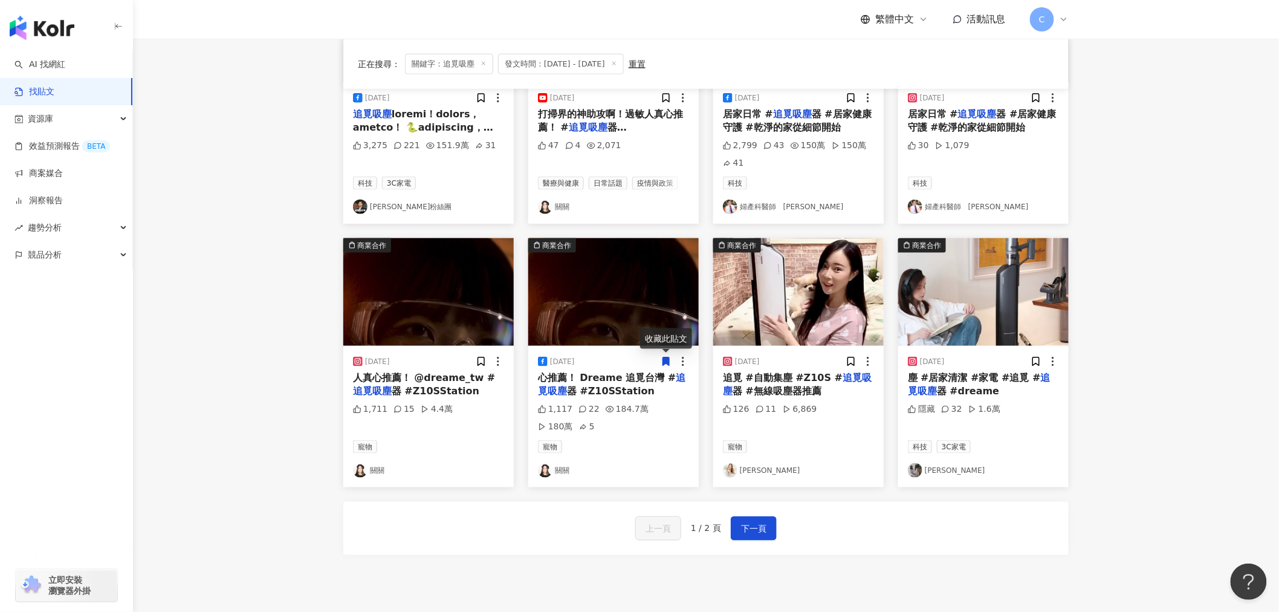
scroll to position [537, 0]
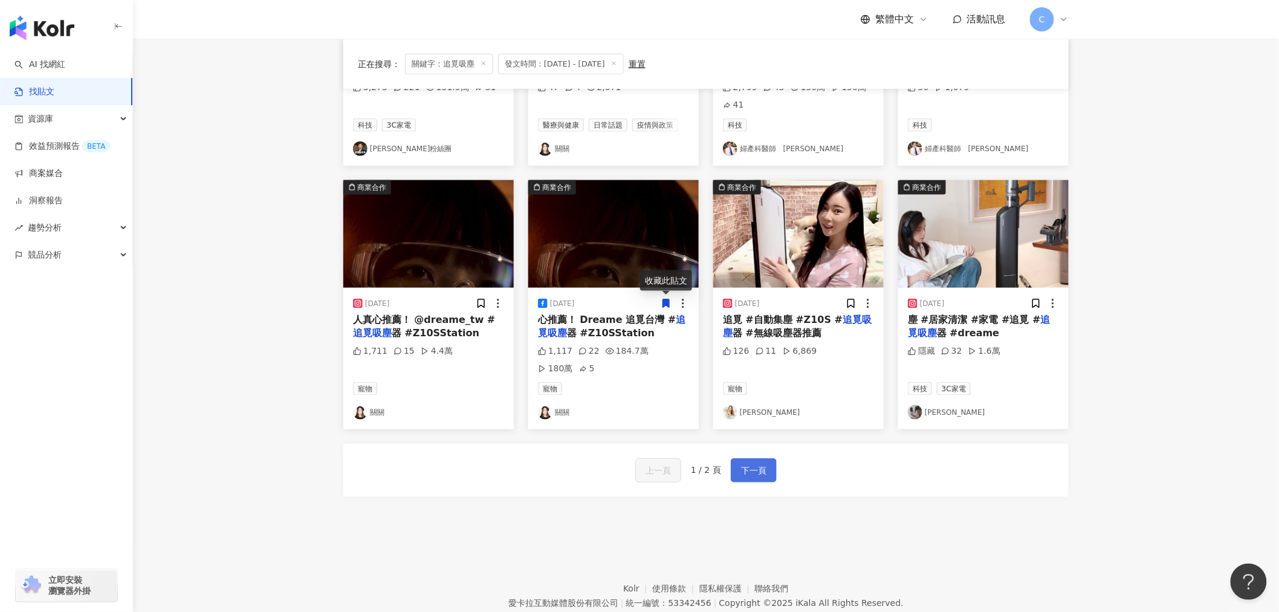
click at [763, 418] on button "下一頁" at bounding box center [754, 470] width 46 height 24
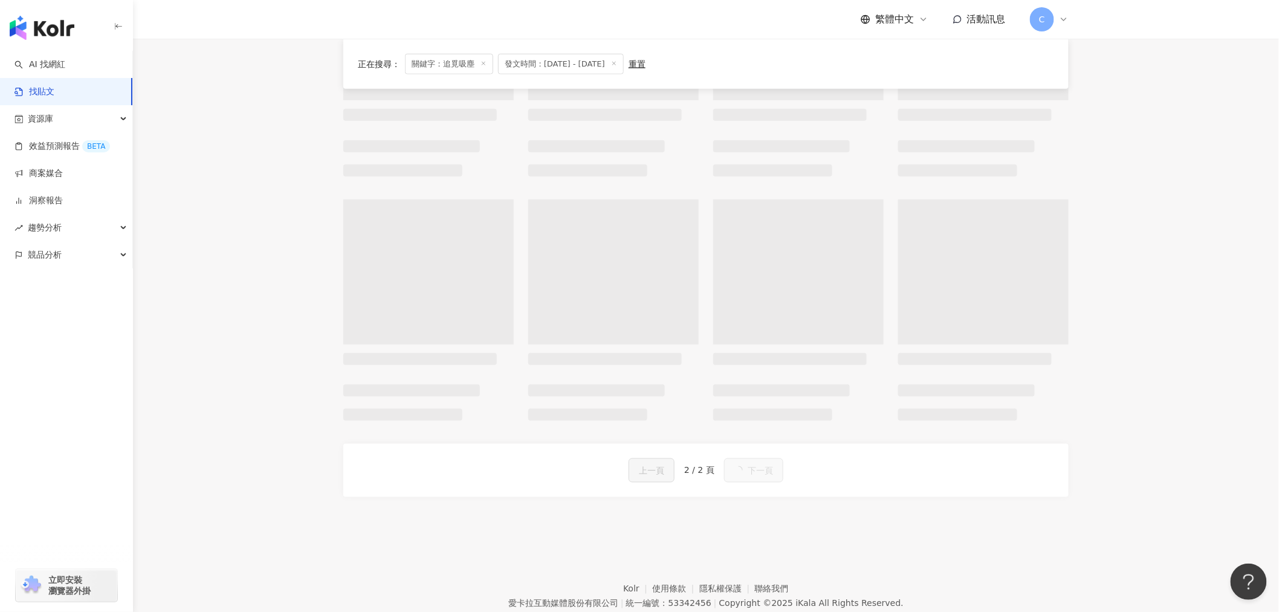
scroll to position [0, 0]
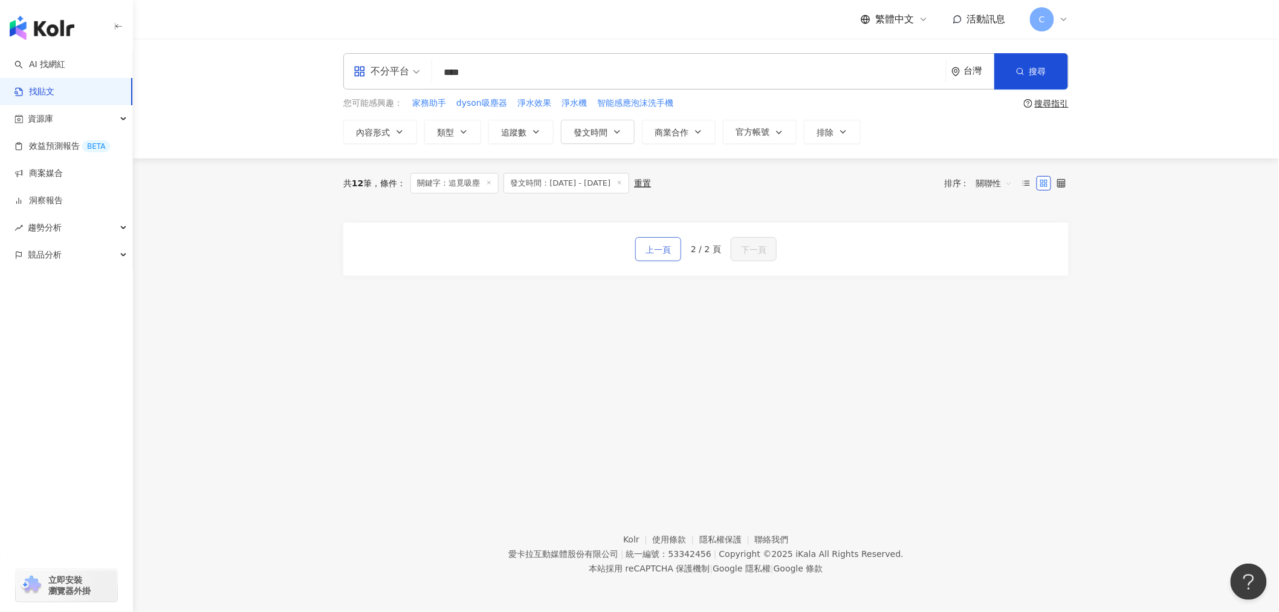
click at [661, 250] on span "上一頁" at bounding box center [658, 249] width 25 height 15
click at [671, 254] on span "上一頁" at bounding box center [658, 249] width 25 height 15
drag, startPoint x: 279, startPoint y: 373, endPoint x: 258, endPoint y: 354, distance: 28.7
click at [279, 371] on div "**********" at bounding box center [706, 258] width 1146 height 439
